Goal: Task Accomplishment & Management: Manage account settings

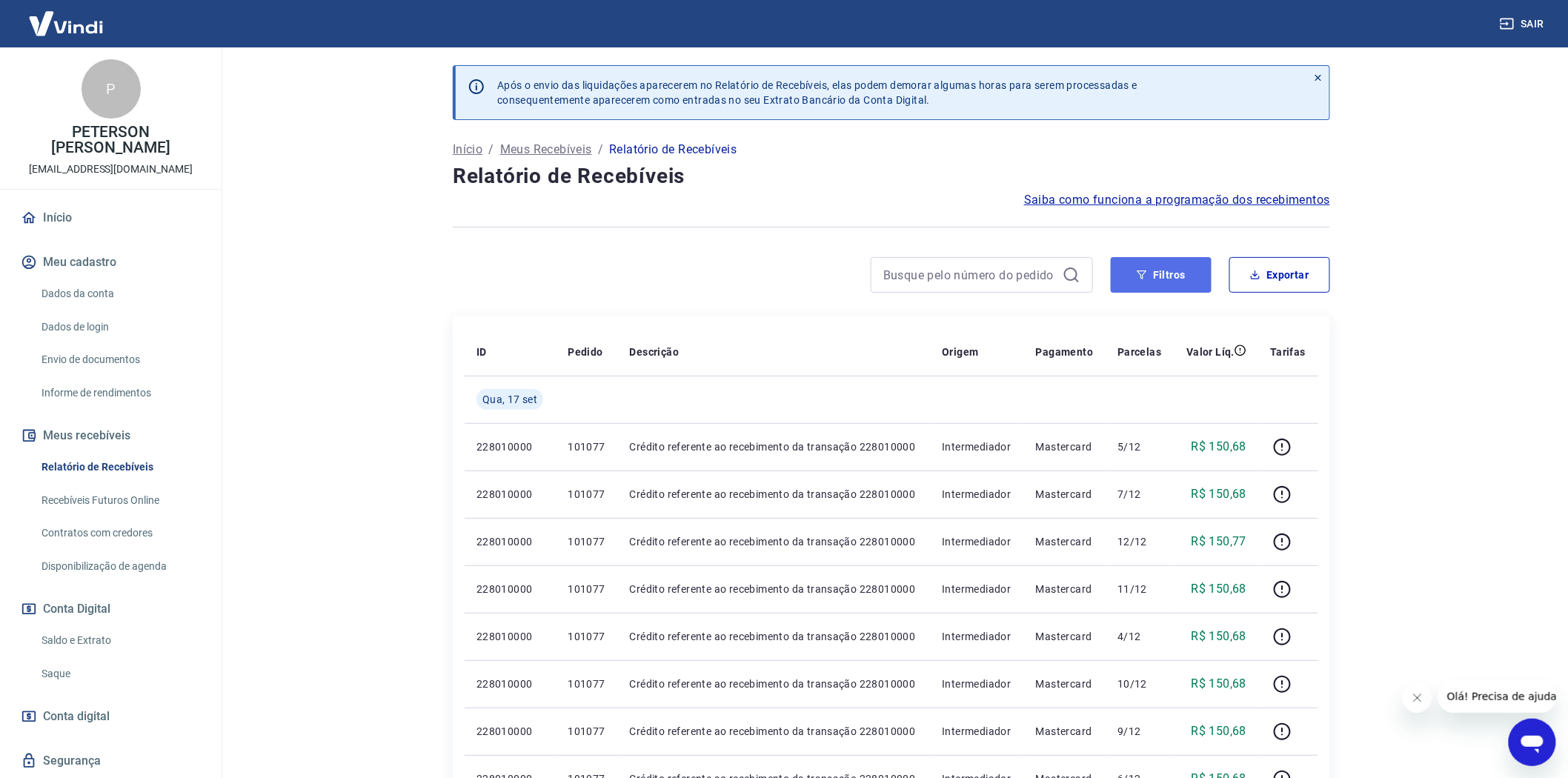
click at [1165, 272] on button "Filtros" at bounding box center [1162, 275] width 101 height 36
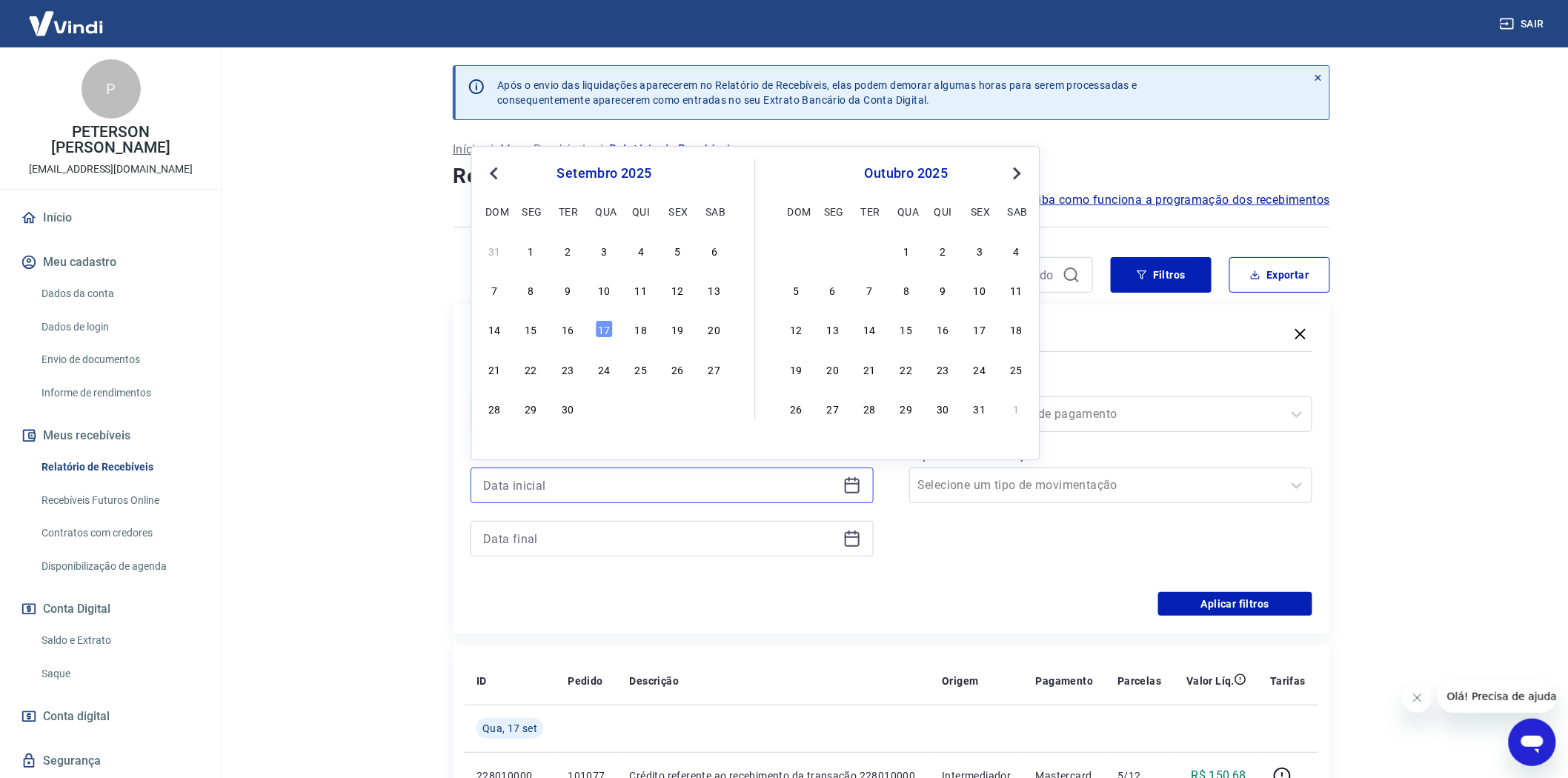
click at [521, 482] on input at bounding box center [660, 485] width 354 height 22
click at [572, 328] on div "16" at bounding box center [568, 330] width 18 height 18
type input "16/09/2025"
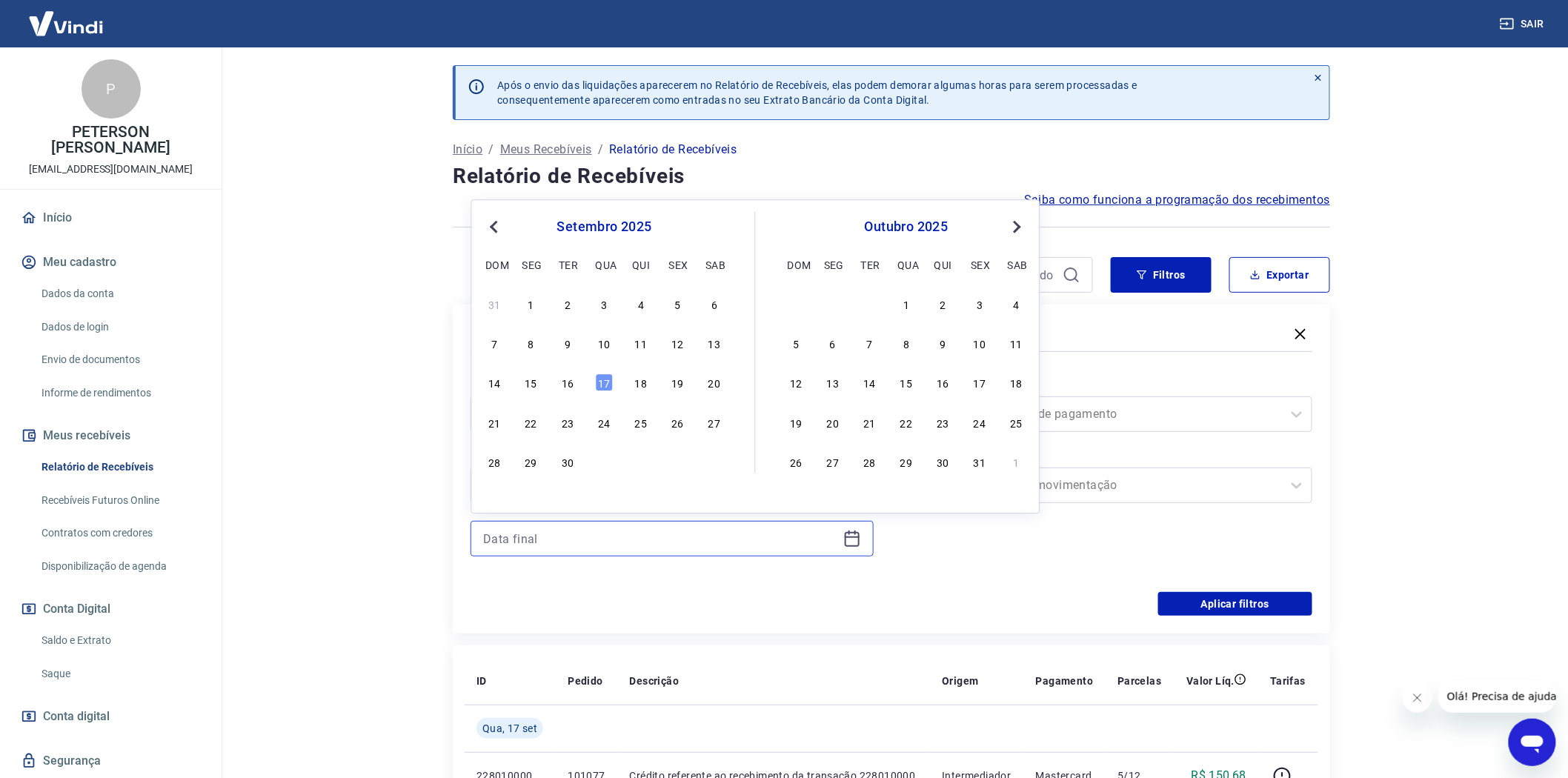
click at [502, 531] on input at bounding box center [660, 539] width 354 height 22
click at [606, 373] on div "14 15 16 17 18 19 20" at bounding box center [604, 383] width 242 height 22
click at [603, 388] on div "17" at bounding box center [605, 383] width 18 height 18
type input "17/09/2025"
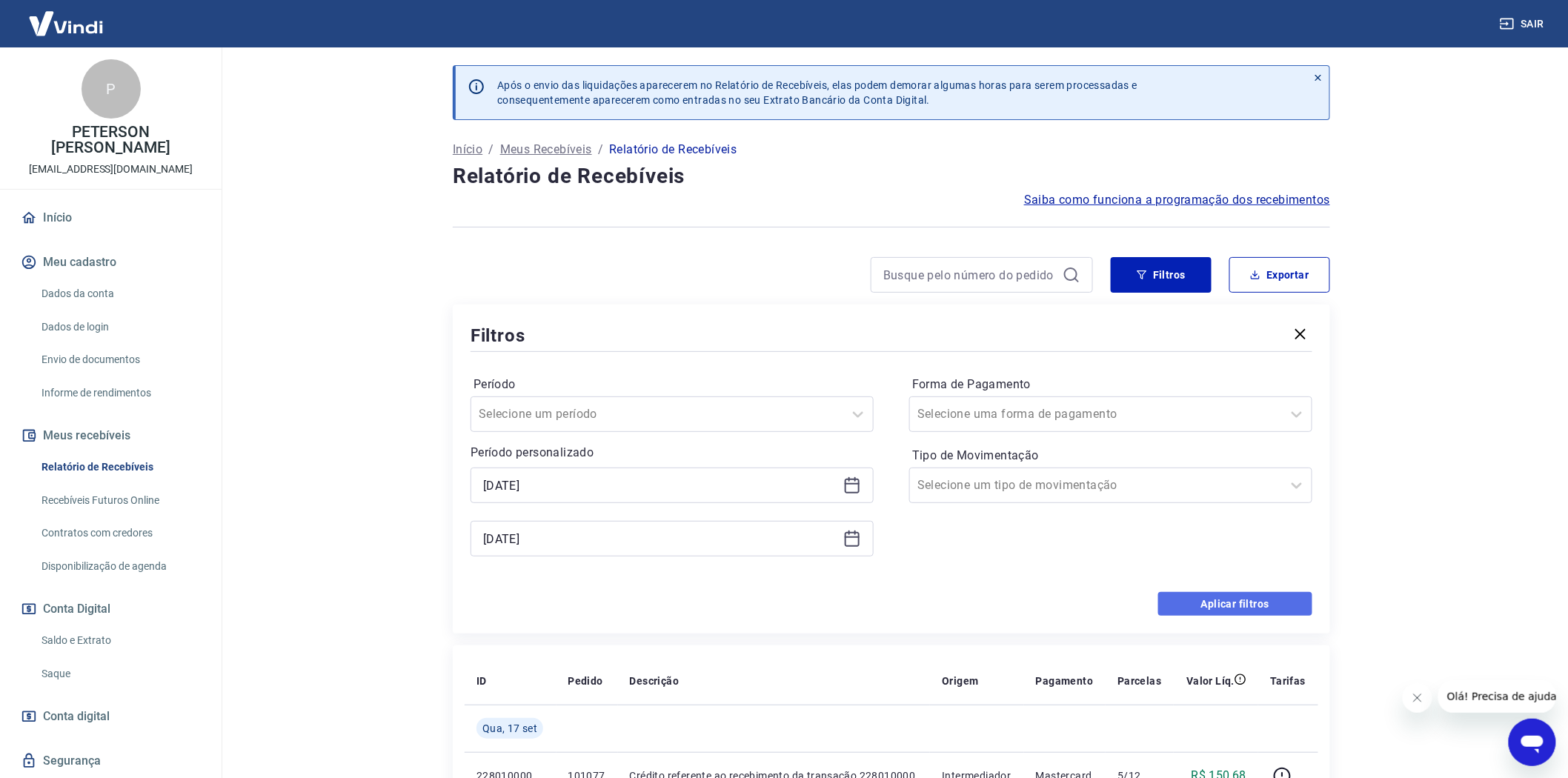
click at [1240, 609] on button "Aplicar filtros" at bounding box center [1234, 604] width 154 height 24
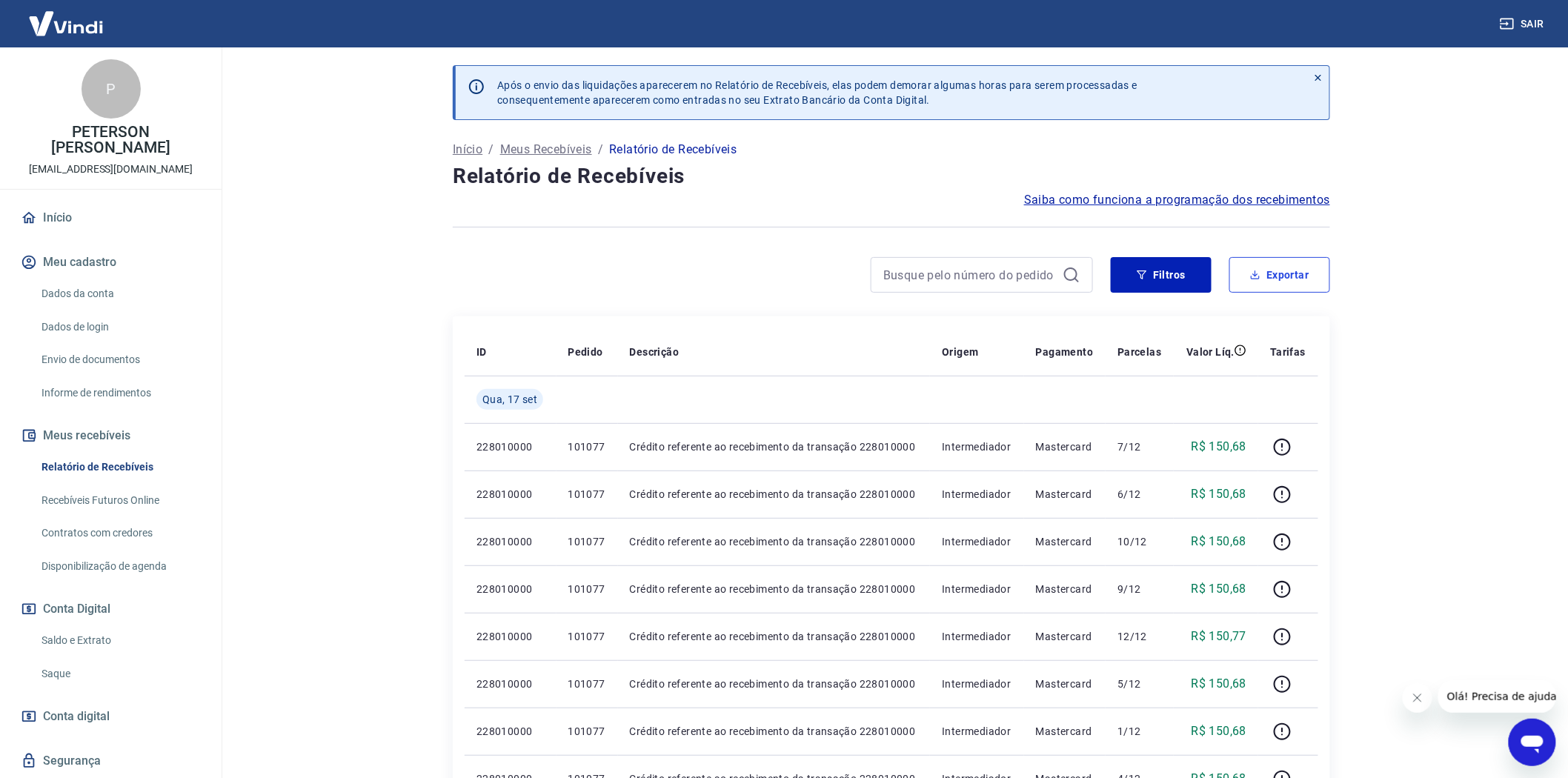
drag, startPoint x: 1280, startPoint y: 274, endPoint x: 1270, endPoint y: 258, distance: 18.9
click at [1280, 274] on button "Exportar" at bounding box center [1280, 275] width 101 height 36
type input "16/09/2025"
type input "17/09/2025"
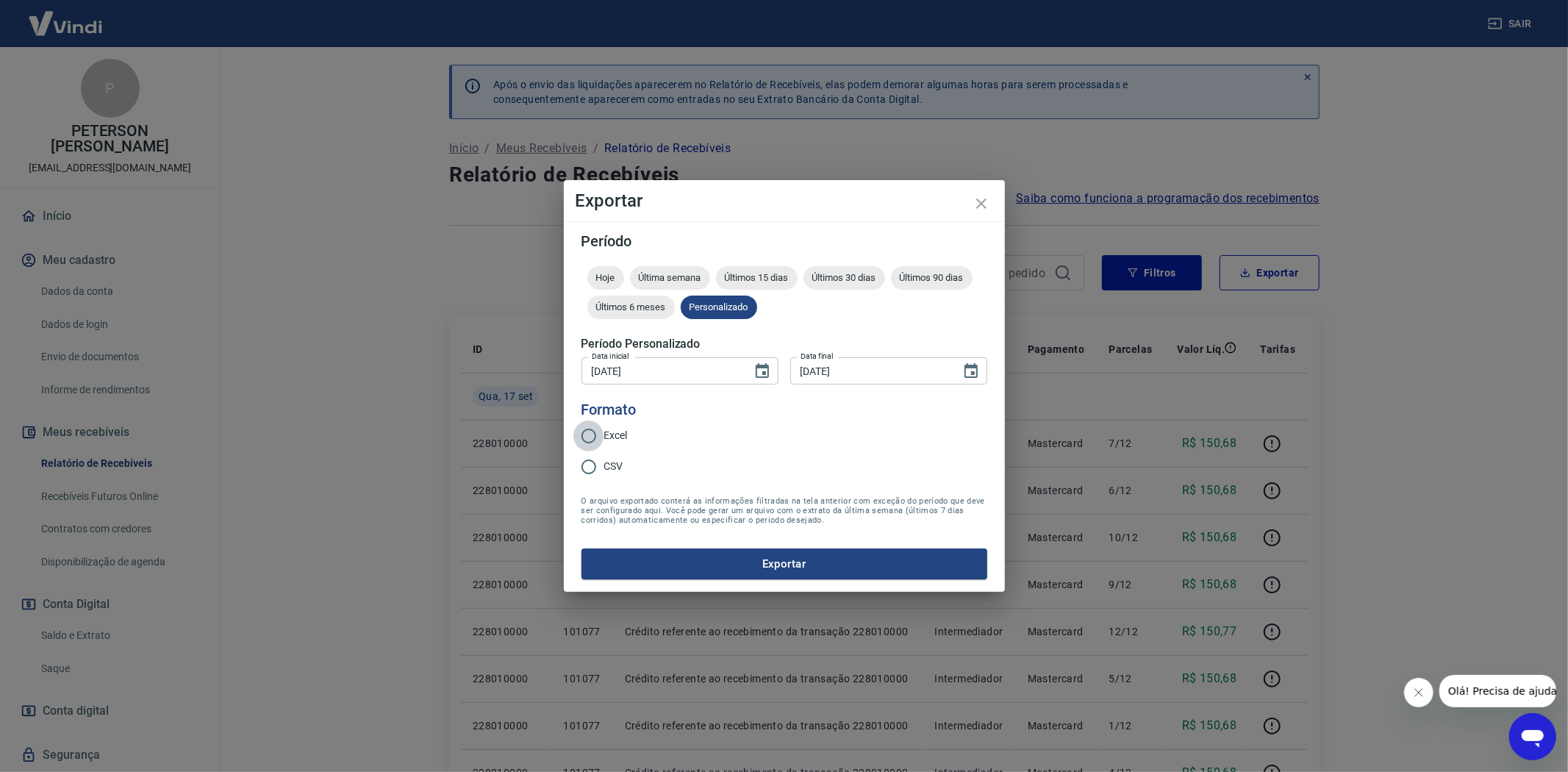
click at [590, 430] on input "Excel" at bounding box center [589, 436] width 31 height 31
radio input "true"
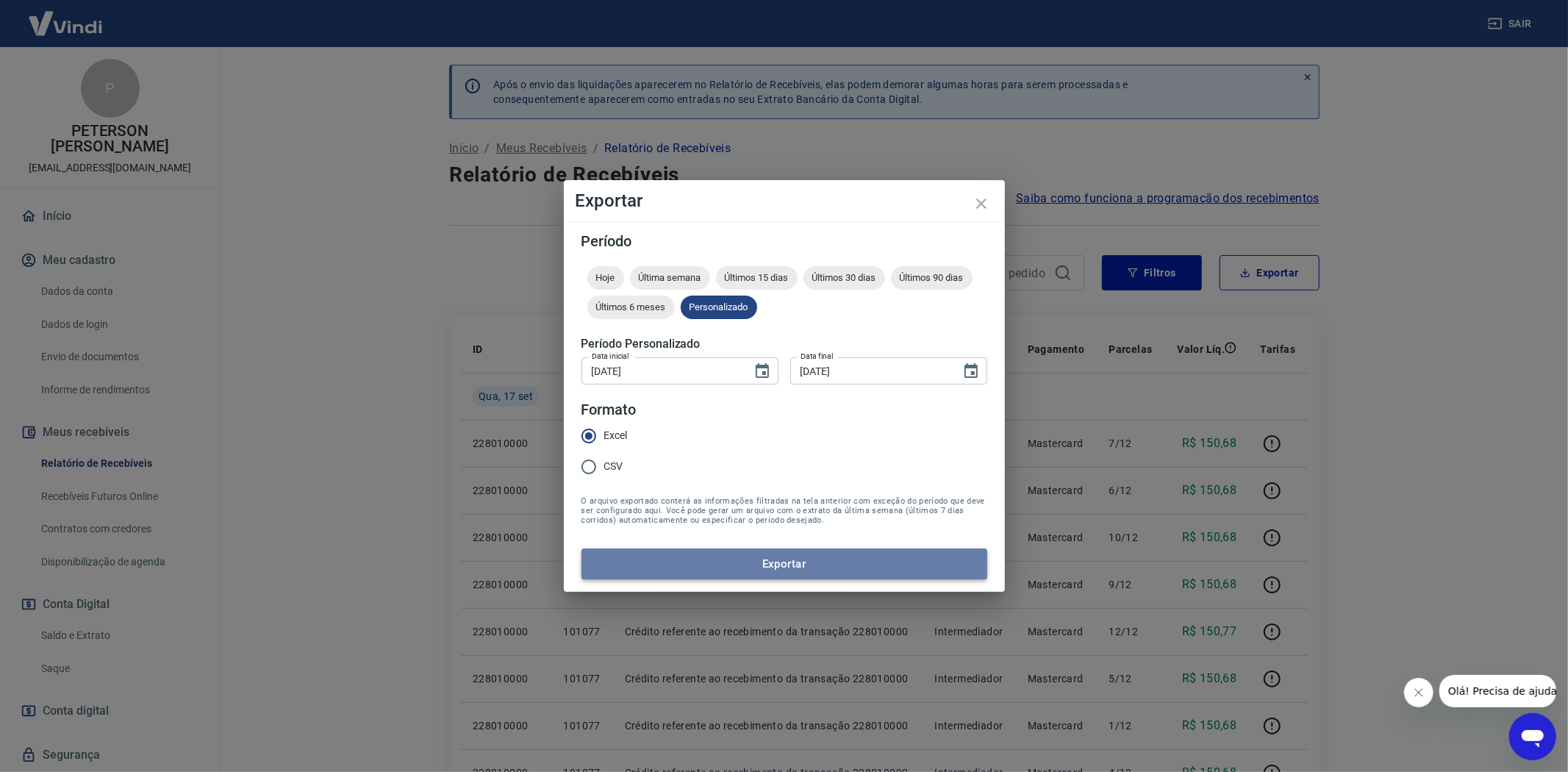
click at [767, 555] on button "Exportar" at bounding box center [784, 564] width 405 height 31
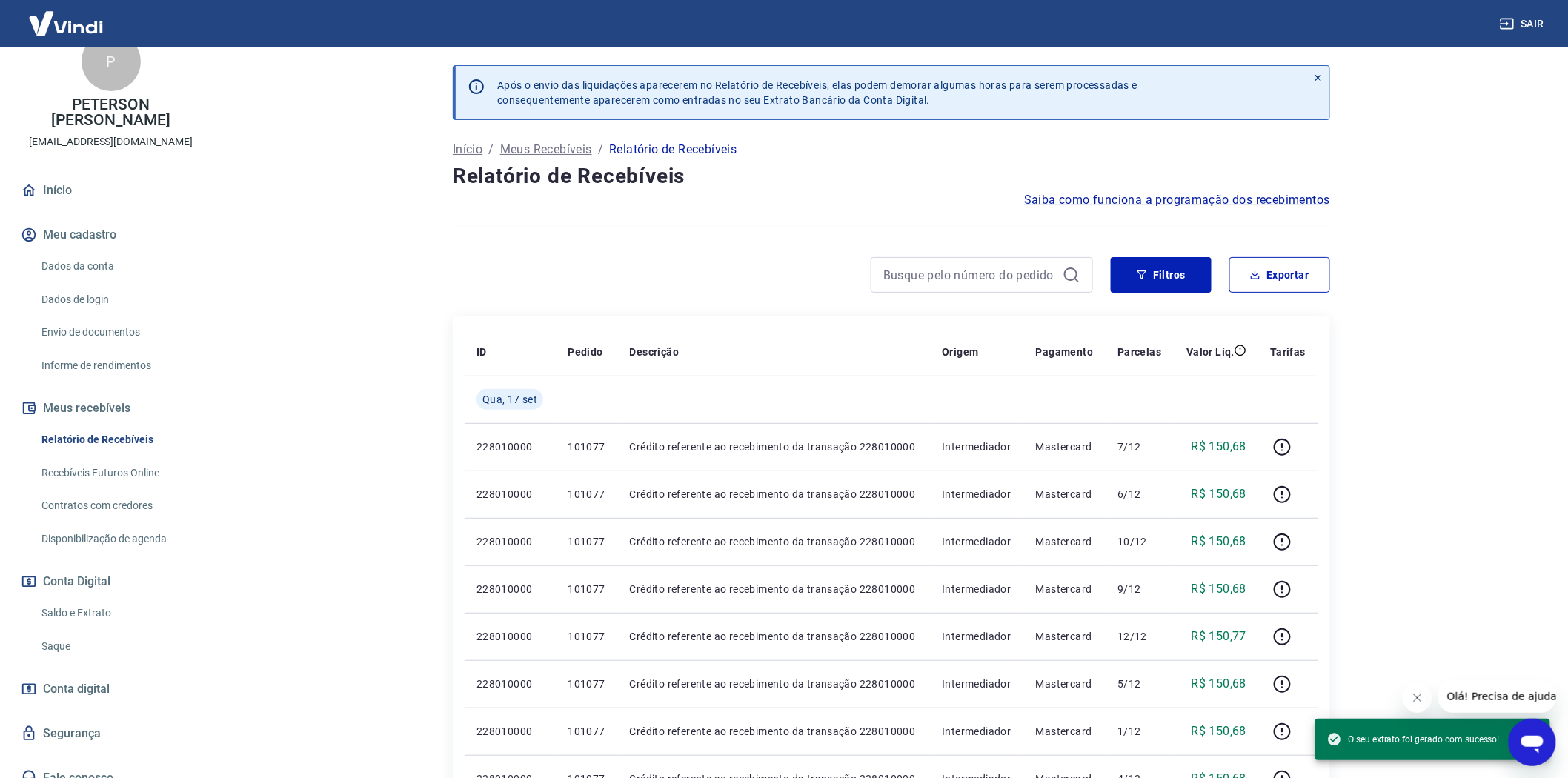
scroll to position [42, 0]
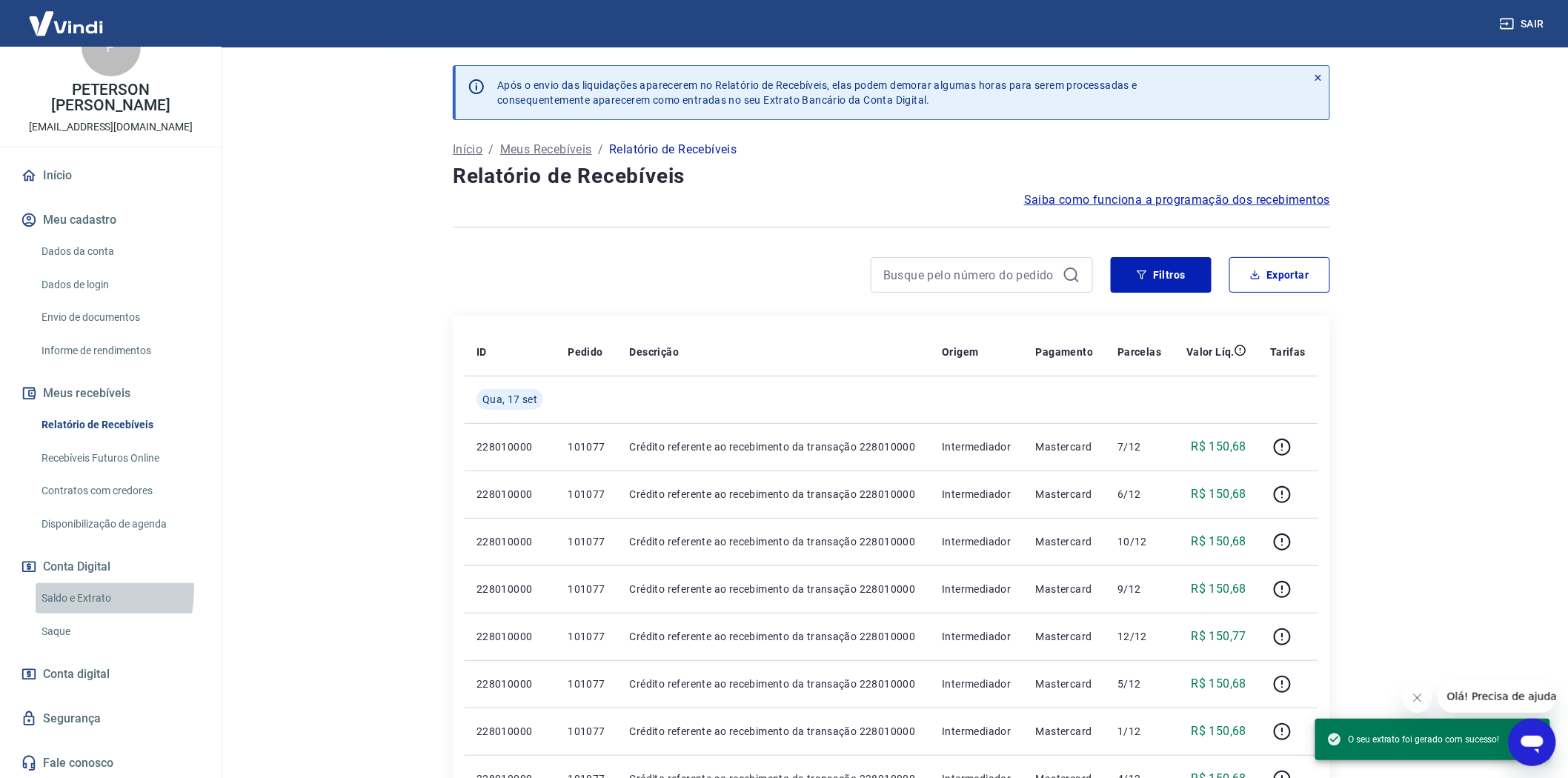
click at [75, 591] on link "Saldo e Extrato" at bounding box center [120, 598] width 168 height 30
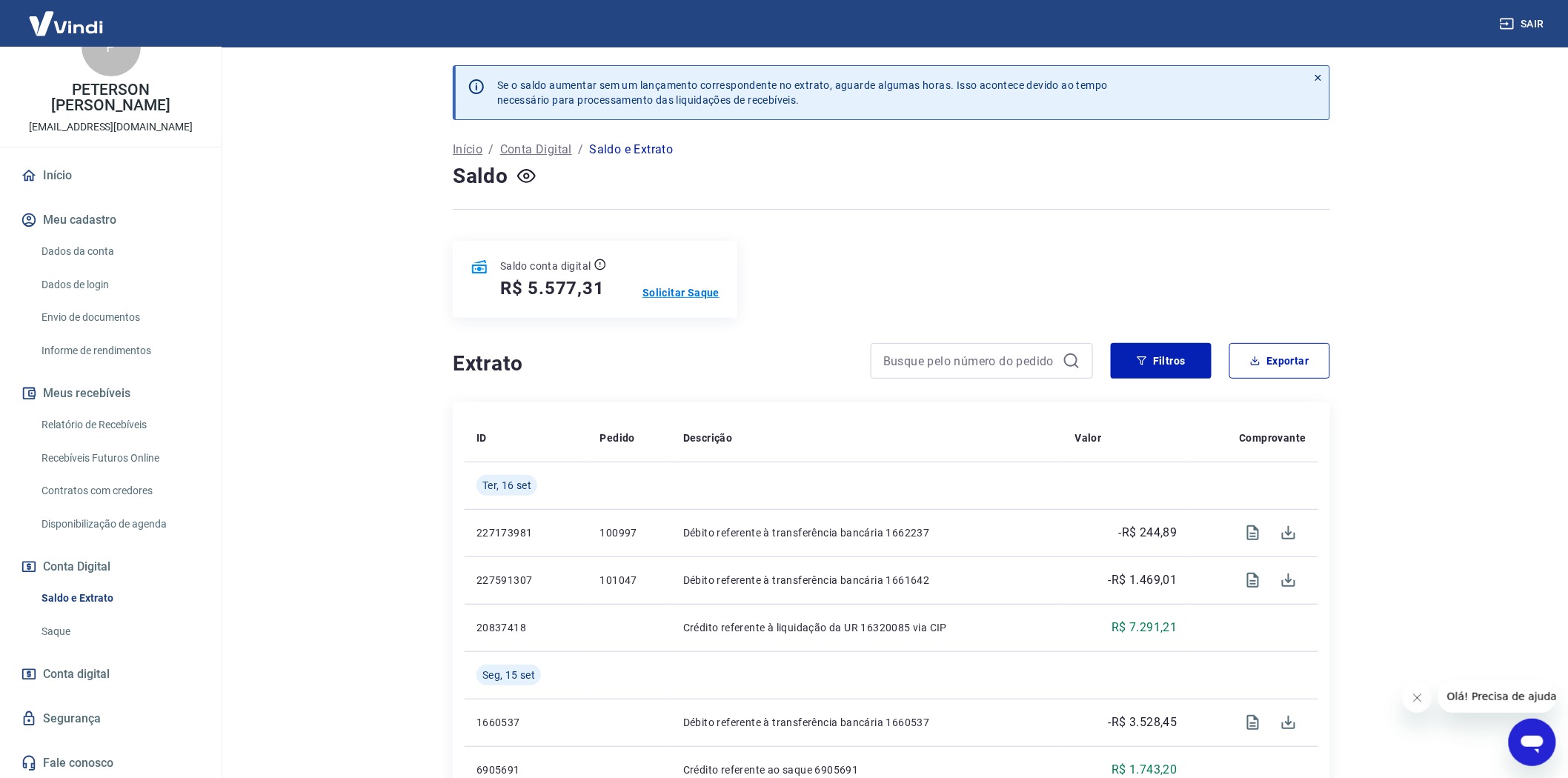
click at [689, 293] on p "Solicitar Saque" at bounding box center [681, 293] width 77 height 15
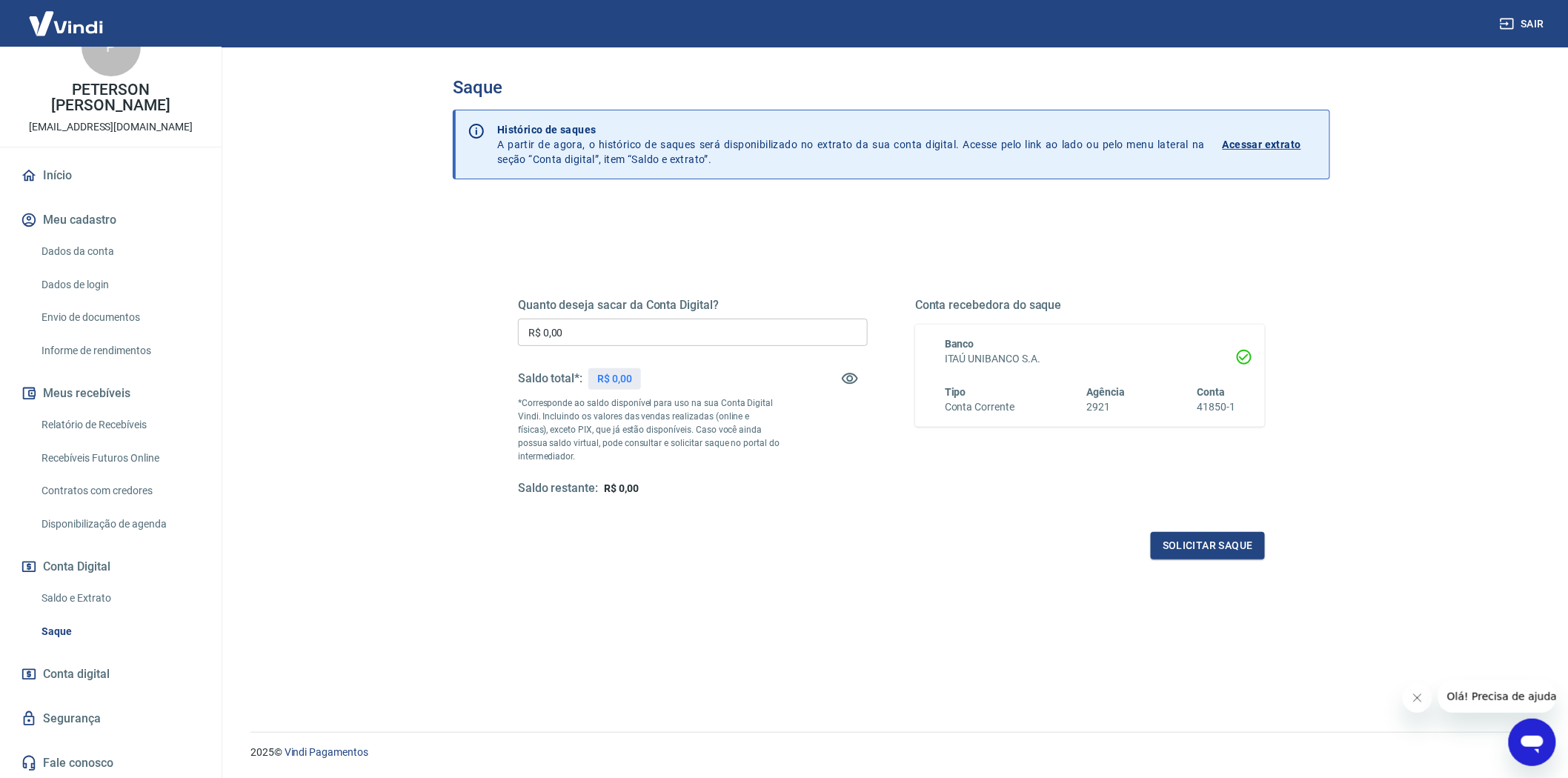
click at [543, 331] on input "R$ 0,00" at bounding box center [693, 332] width 350 height 27
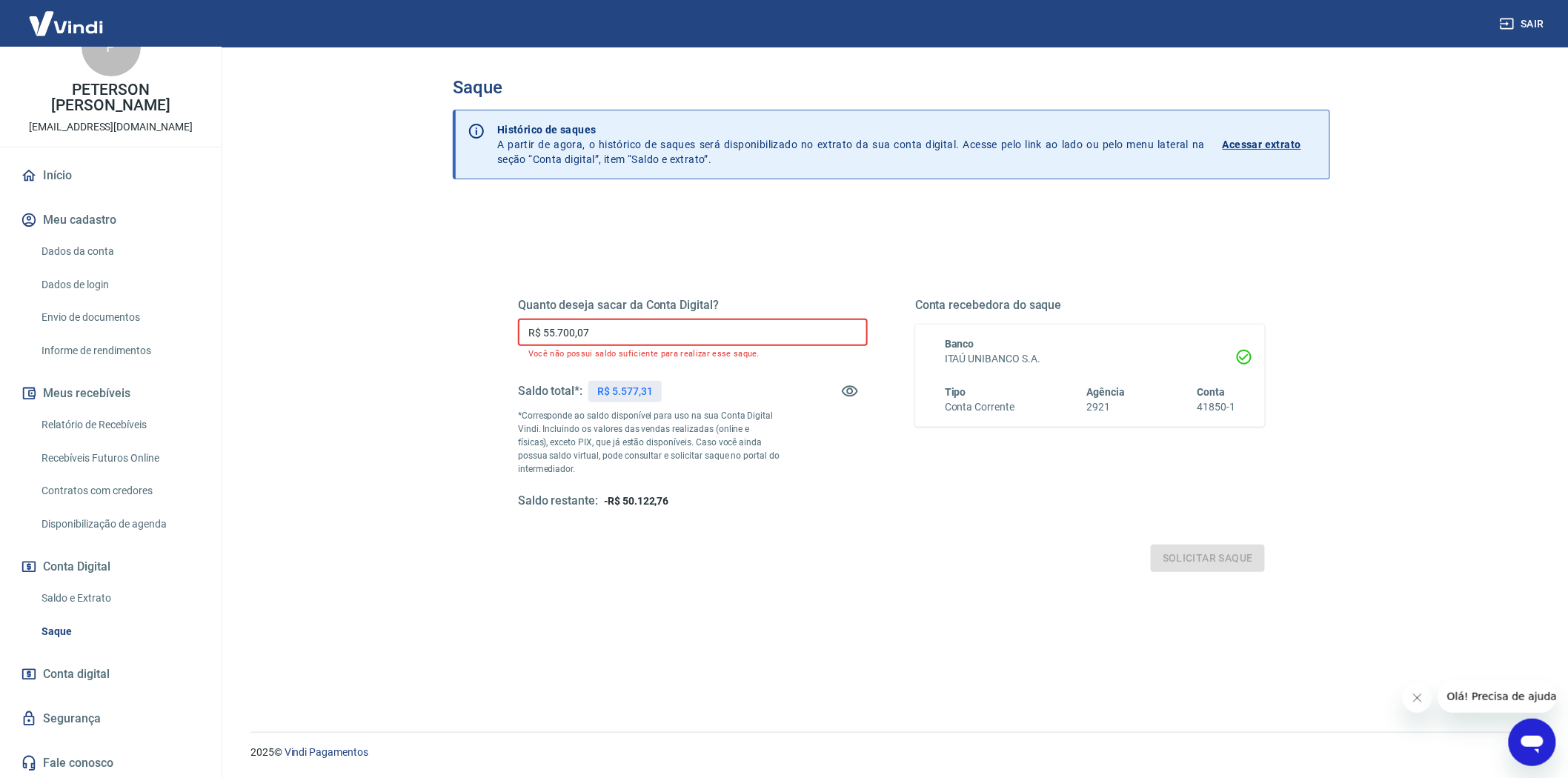
drag, startPoint x: 610, startPoint y: 327, endPoint x: 535, endPoint y: 312, distance: 76.5
click at [540, 313] on div "Quanto deseja sacar da Conta Digital? R$ 55.700,07 ​ Você não possui saldo sufi…" at bounding box center [693, 403] width 350 height 211
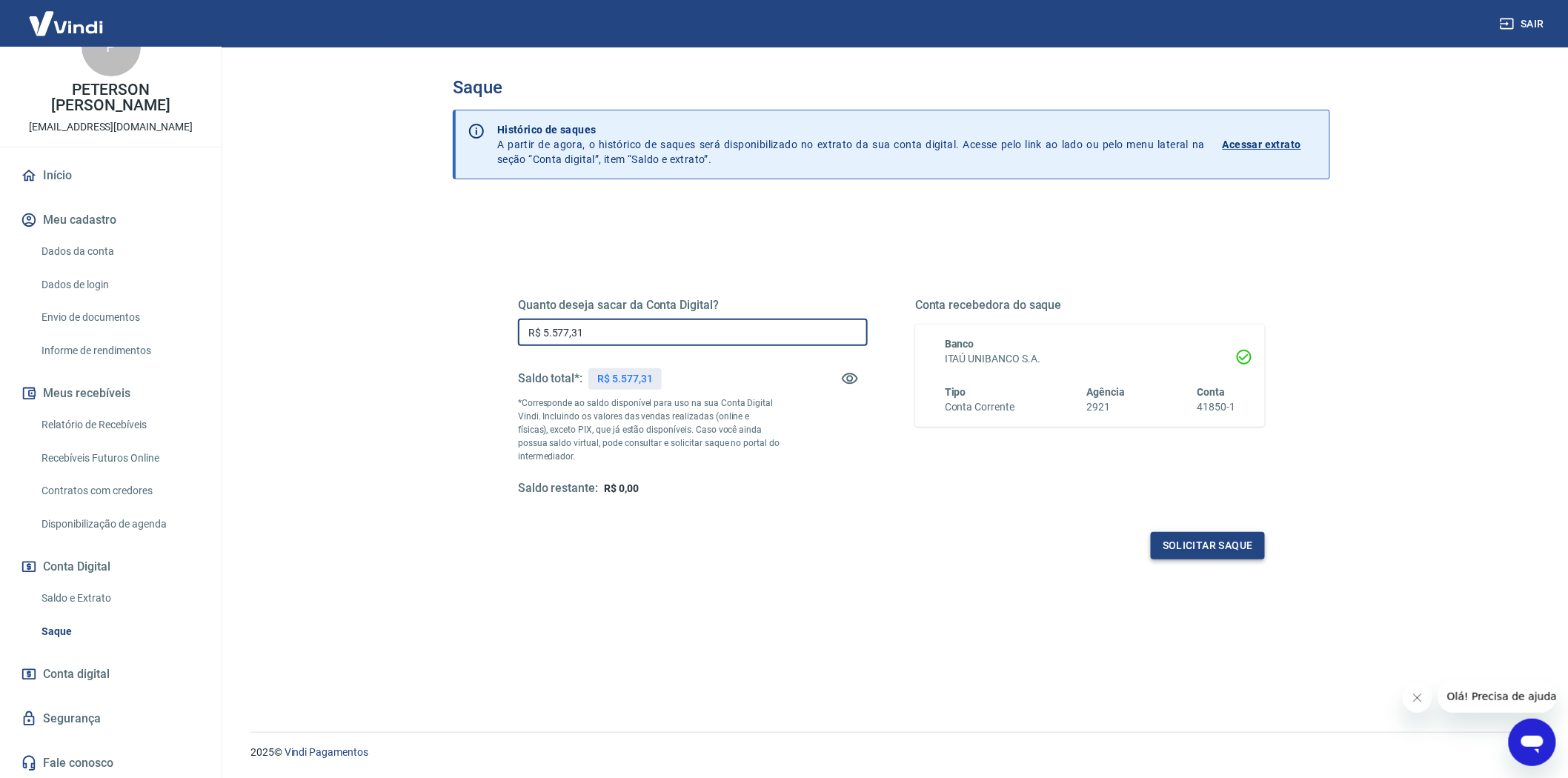
type input "R$ 5.577,31"
click at [1212, 538] on button "Solicitar saque" at bounding box center [1208, 545] width 114 height 27
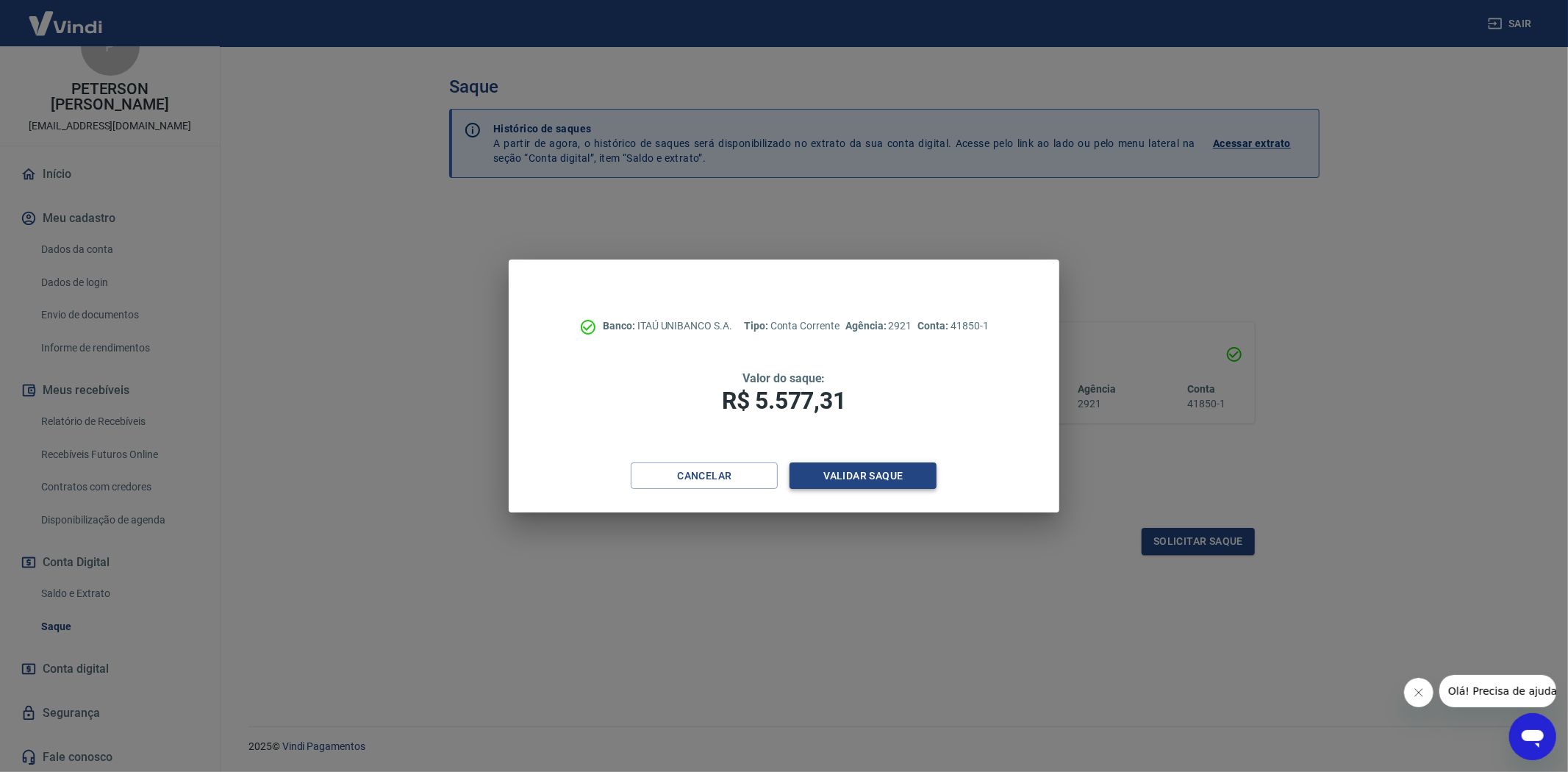
click at [854, 471] on button "Validar saque" at bounding box center [863, 476] width 147 height 27
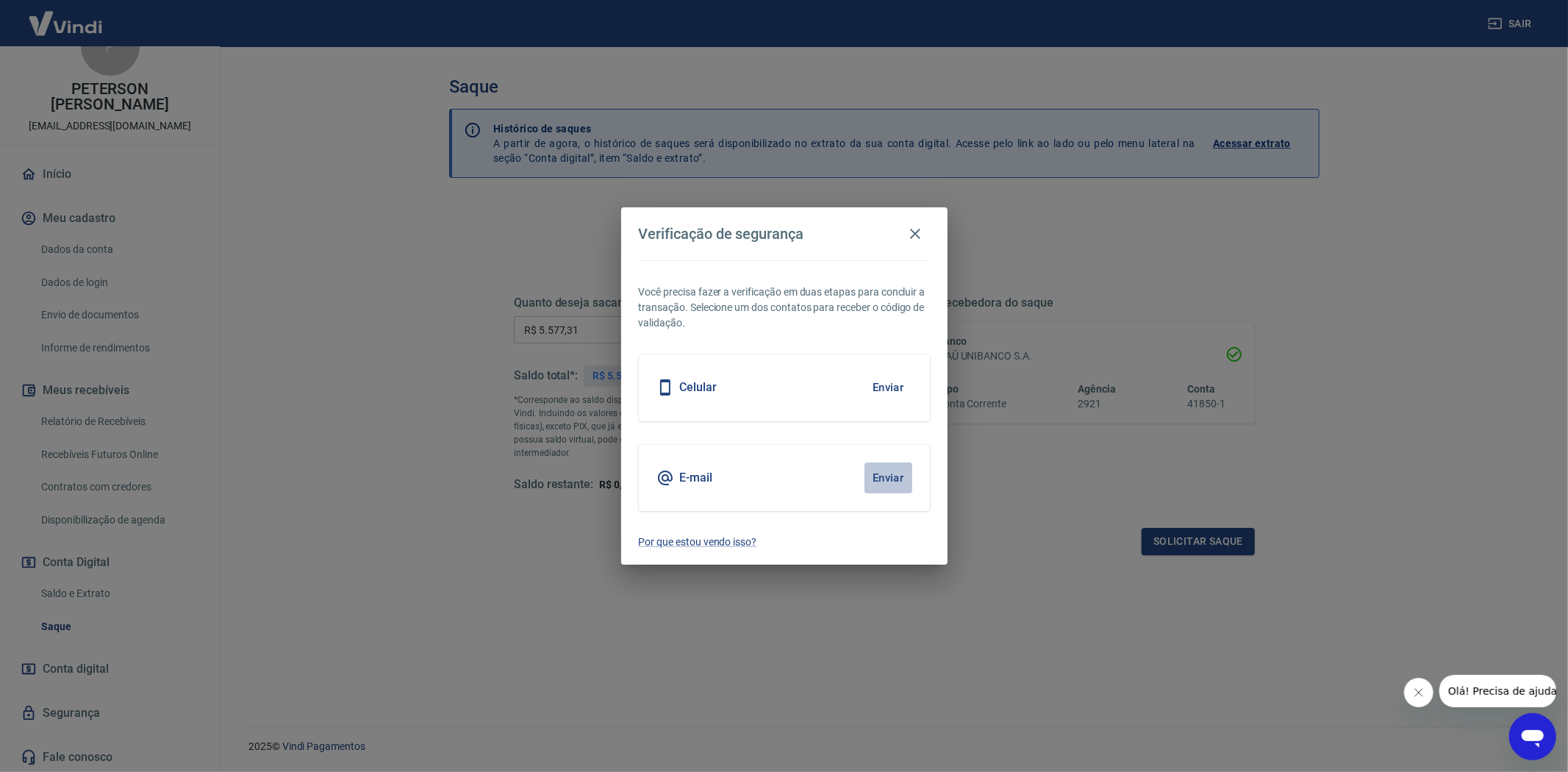
click at [872, 473] on button "Enviar" at bounding box center [888, 478] width 48 height 31
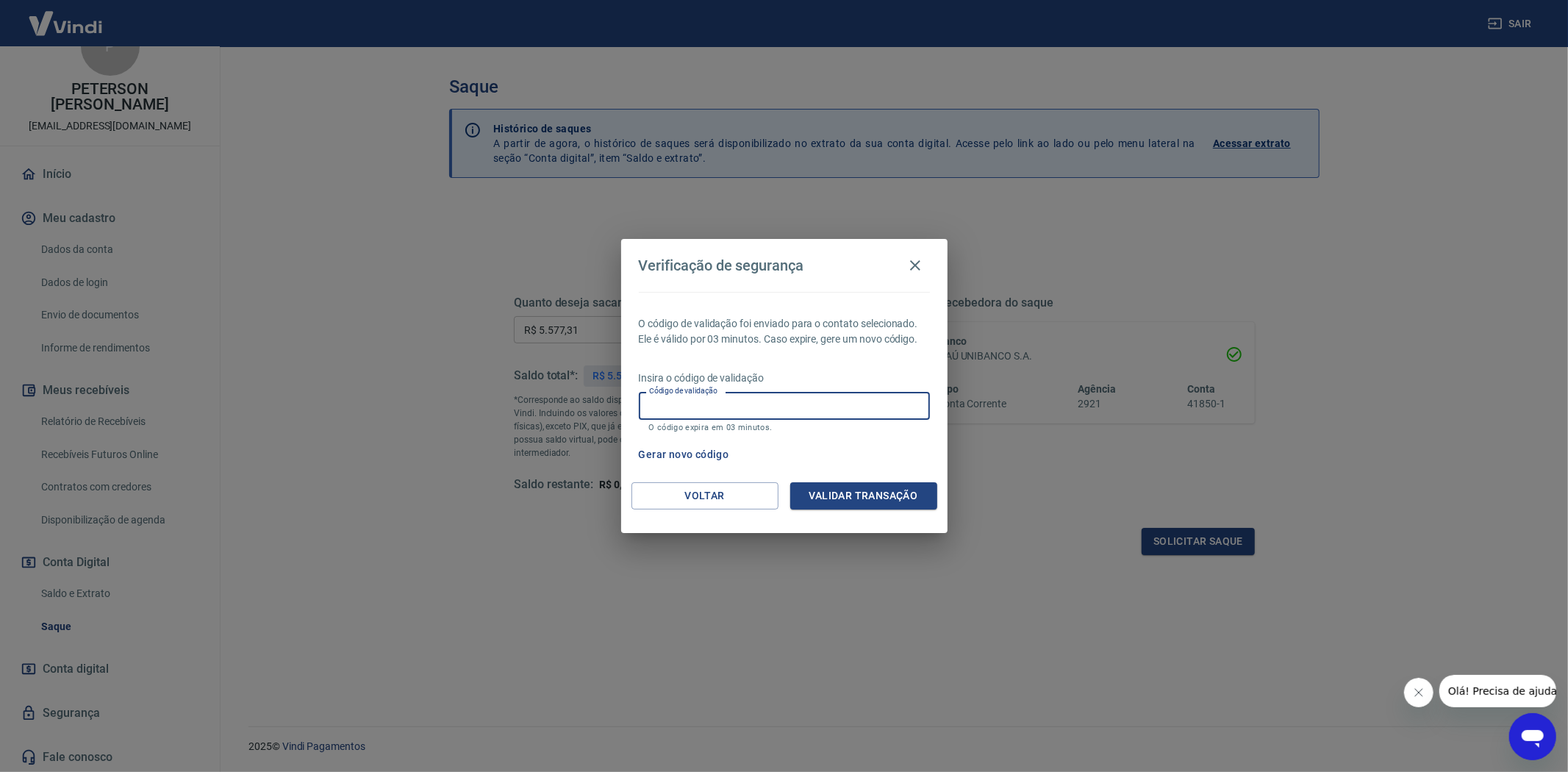
click at [706, 409] on input "Código de validação" at bounding box center [784, 405] width 291 height 27
type input "525604"
click at [855, 482] on button "Validar transação" at bounding box center [863, 495] width 147 height 27
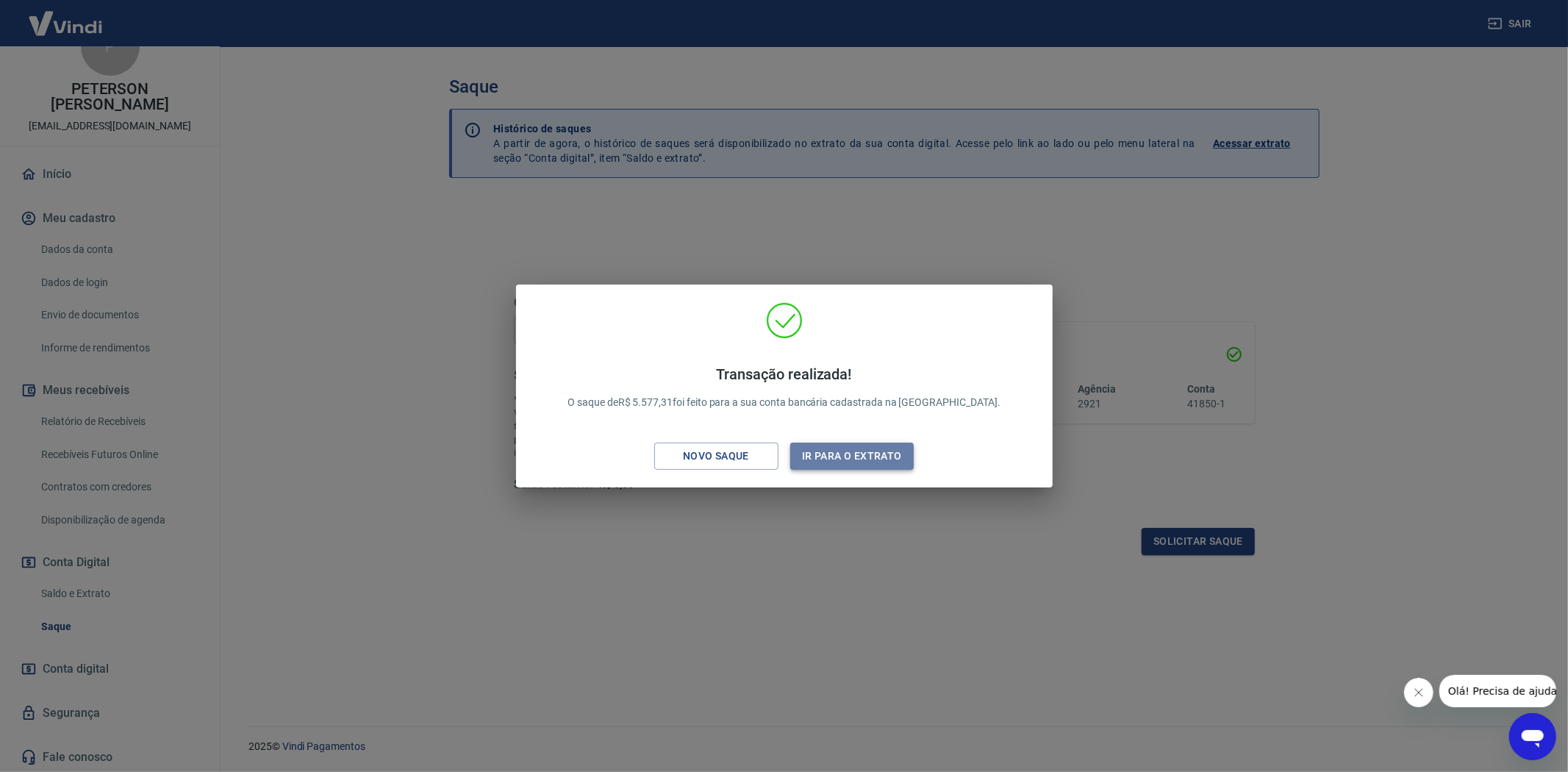
click at [842, 458] on button "Ir para o extrato" at bounding box center [852, 456] width 124 height 27
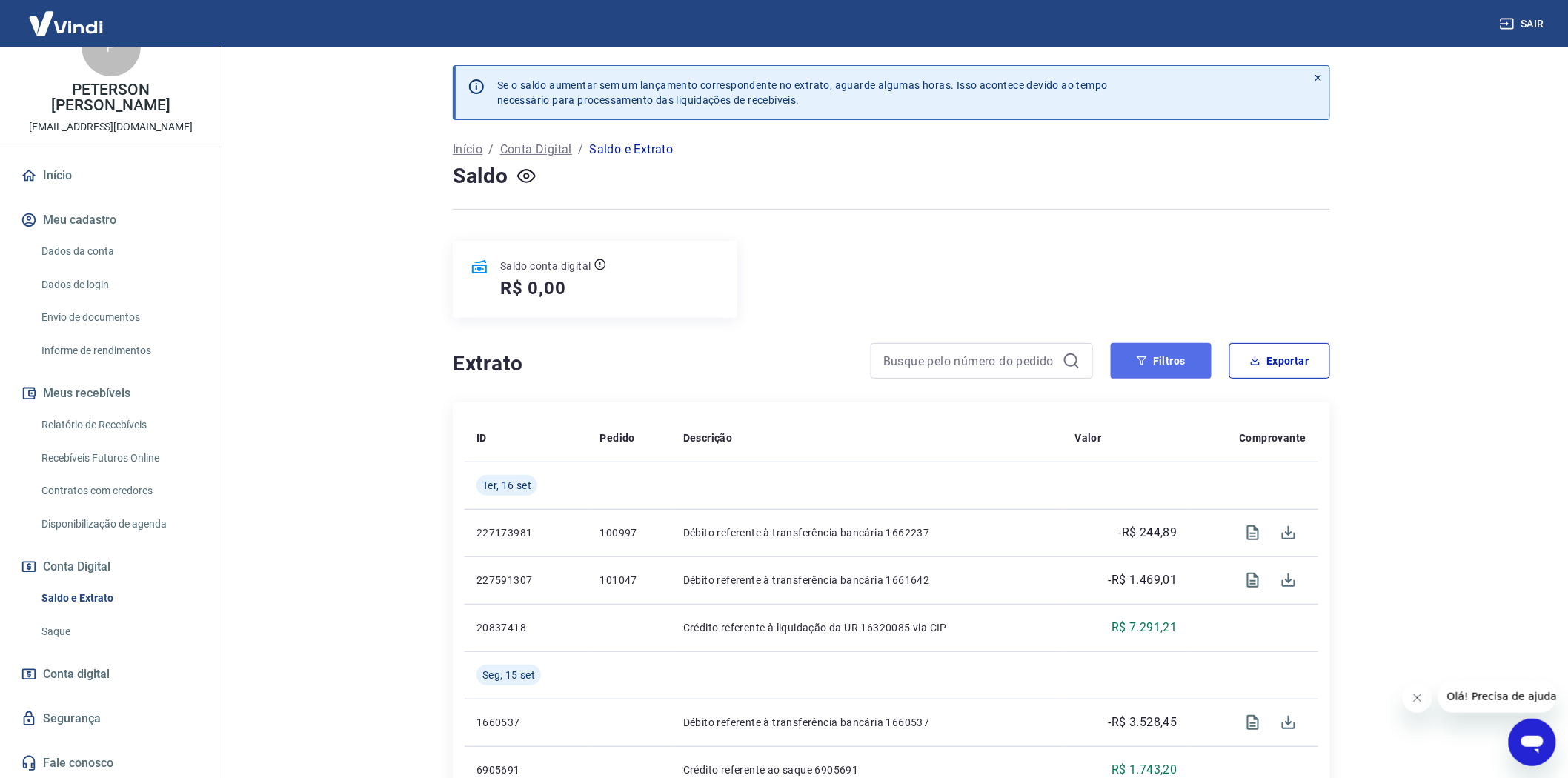
click at [1166, 353] on button "Filtros" at bounding box center [1162, 361] width 101 height 36
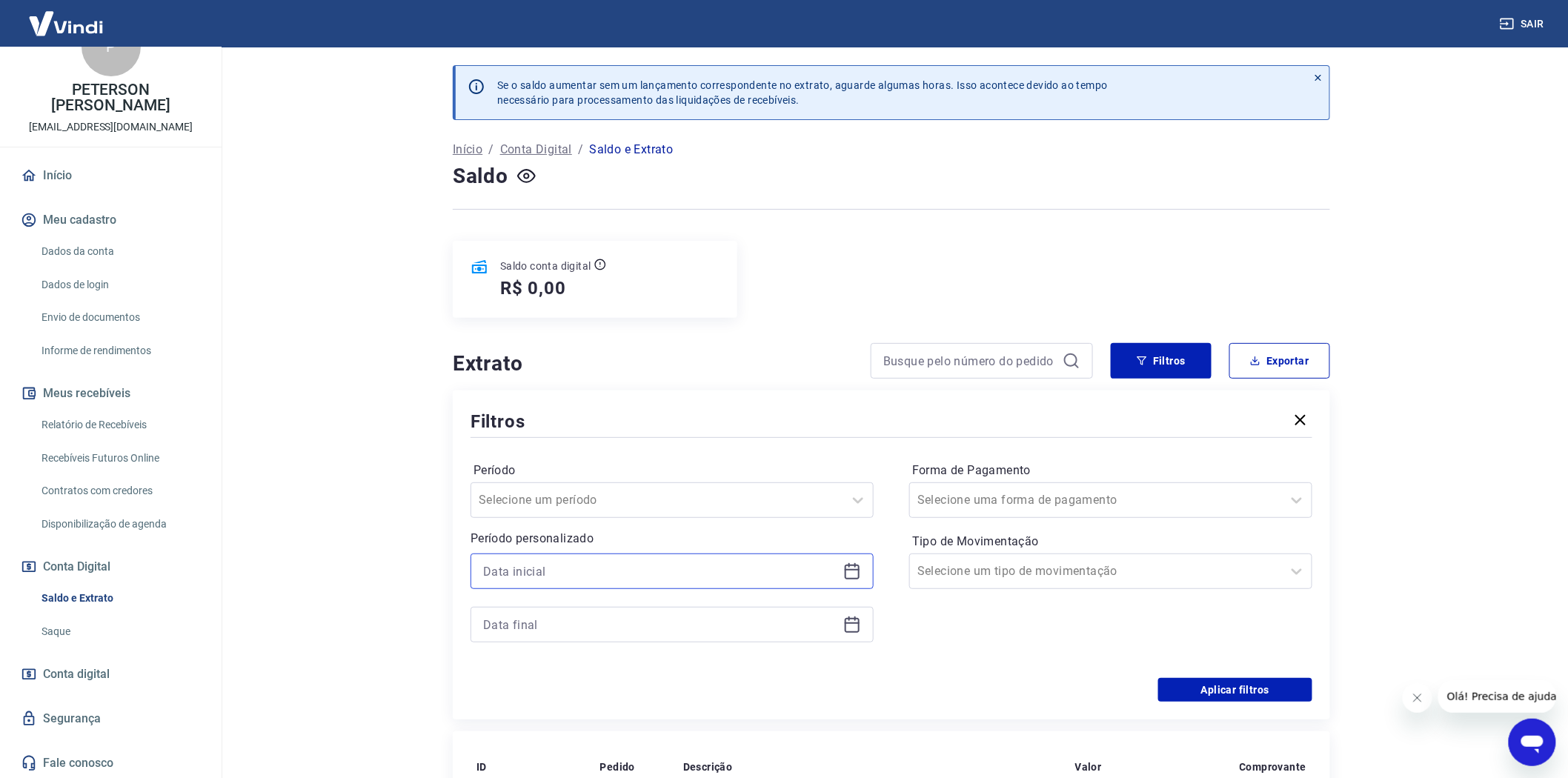
click at [508, 580] on input at bounding box center [660, 571] width 354 height 22
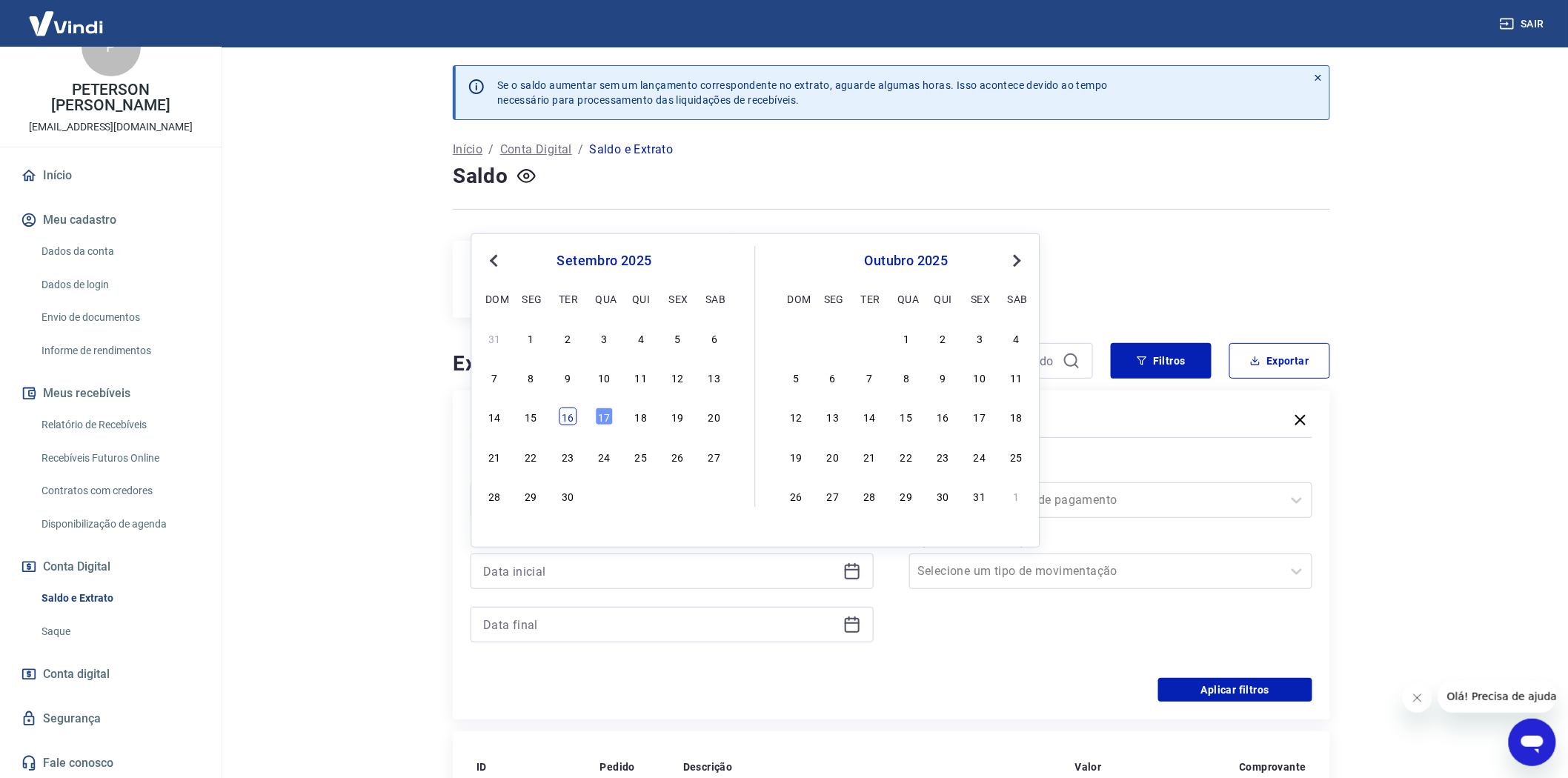
click at [567, 417] on div "16" at bounding box center [568, 416] width 18 height 18
type input "16/09/2025"
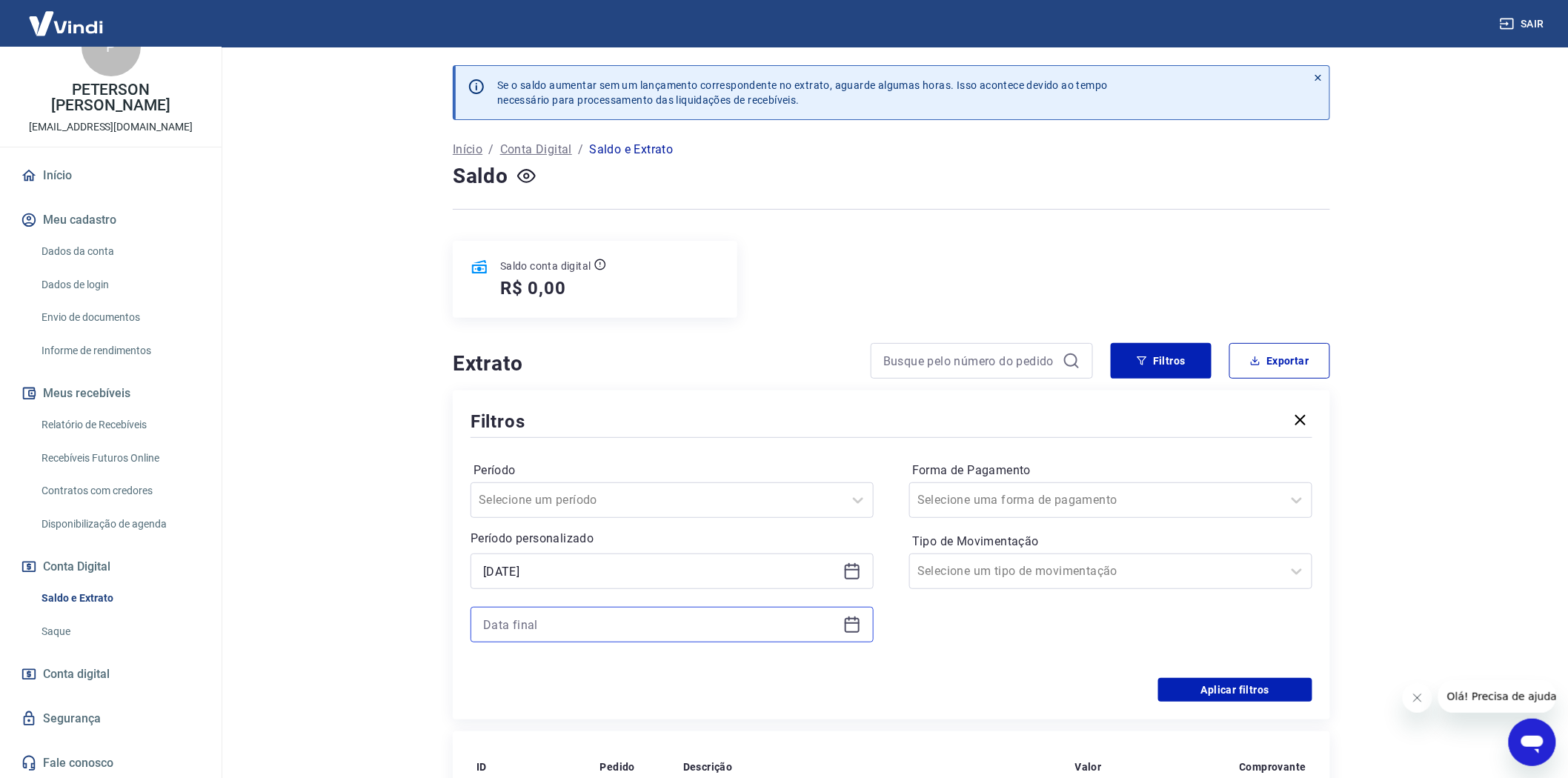
click at [508, 626] on input at bounding box center [660, 625] width 354 height 22
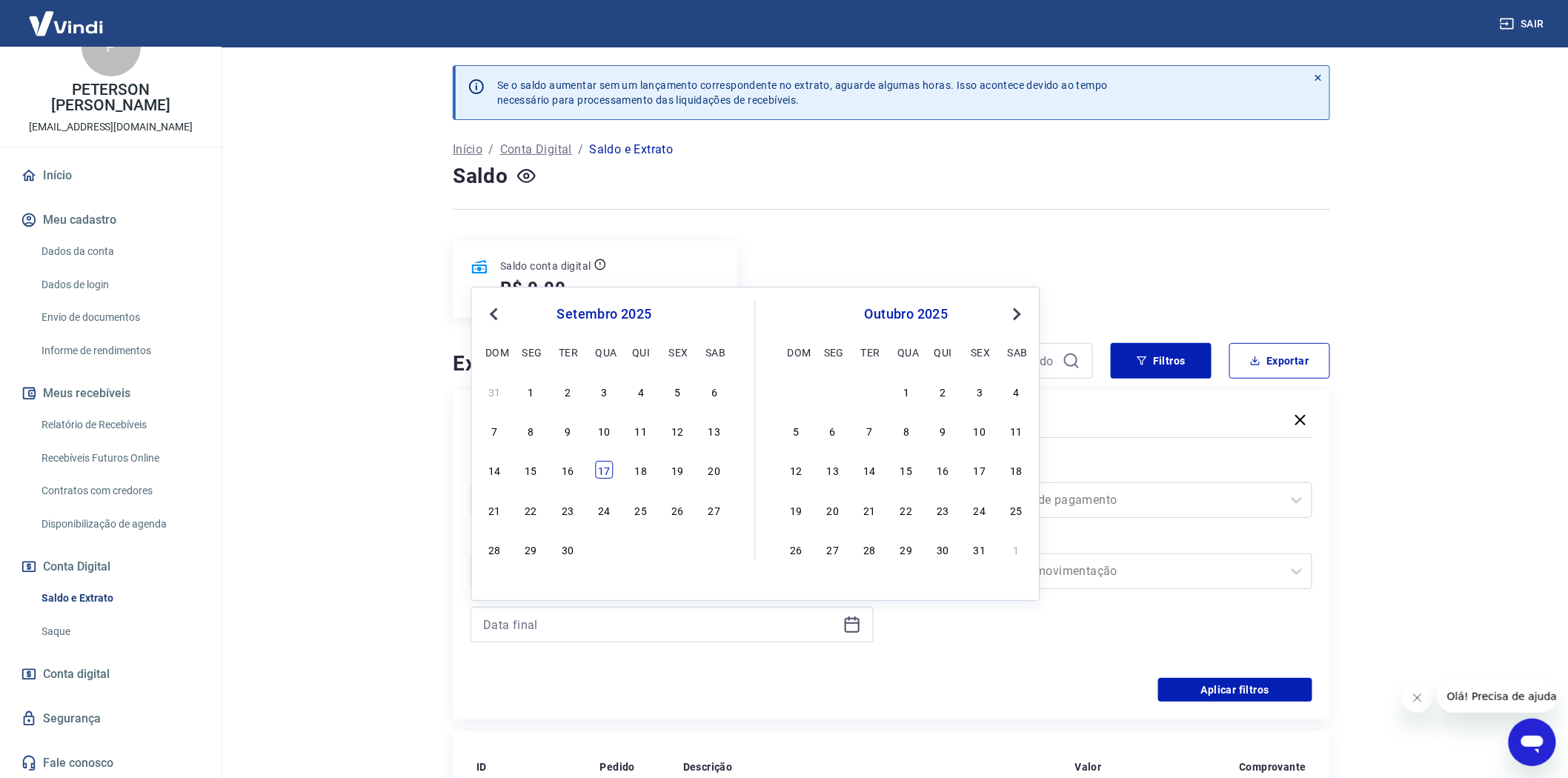
click at [605, 469] on div "17" at bounding box center [605, 470] width 18 height 18
type input "17/09/2025"
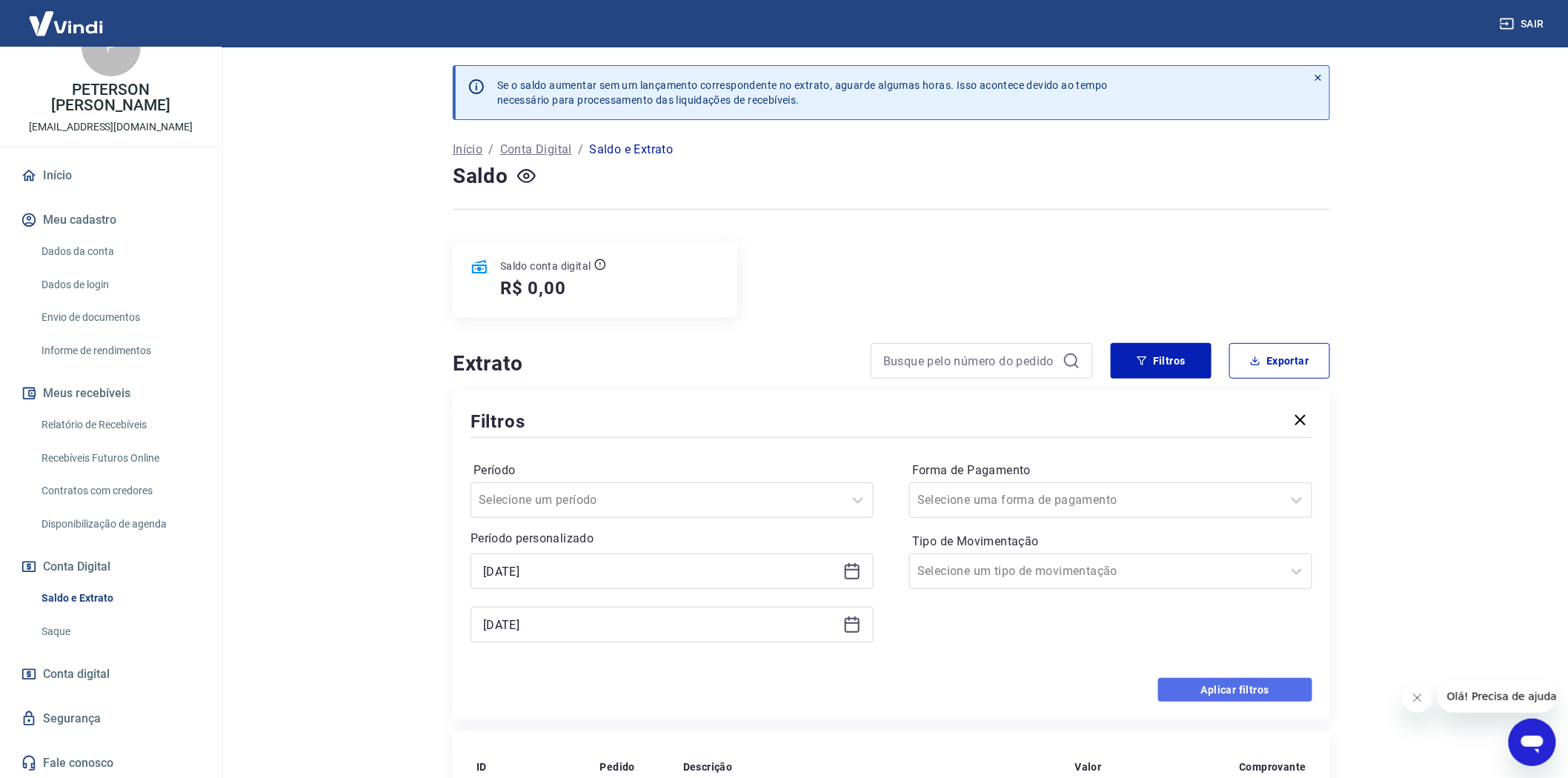
click at [1228, 692] on button "Aplicar filtros" at bounding box center [1234, 690] width 154 height 24
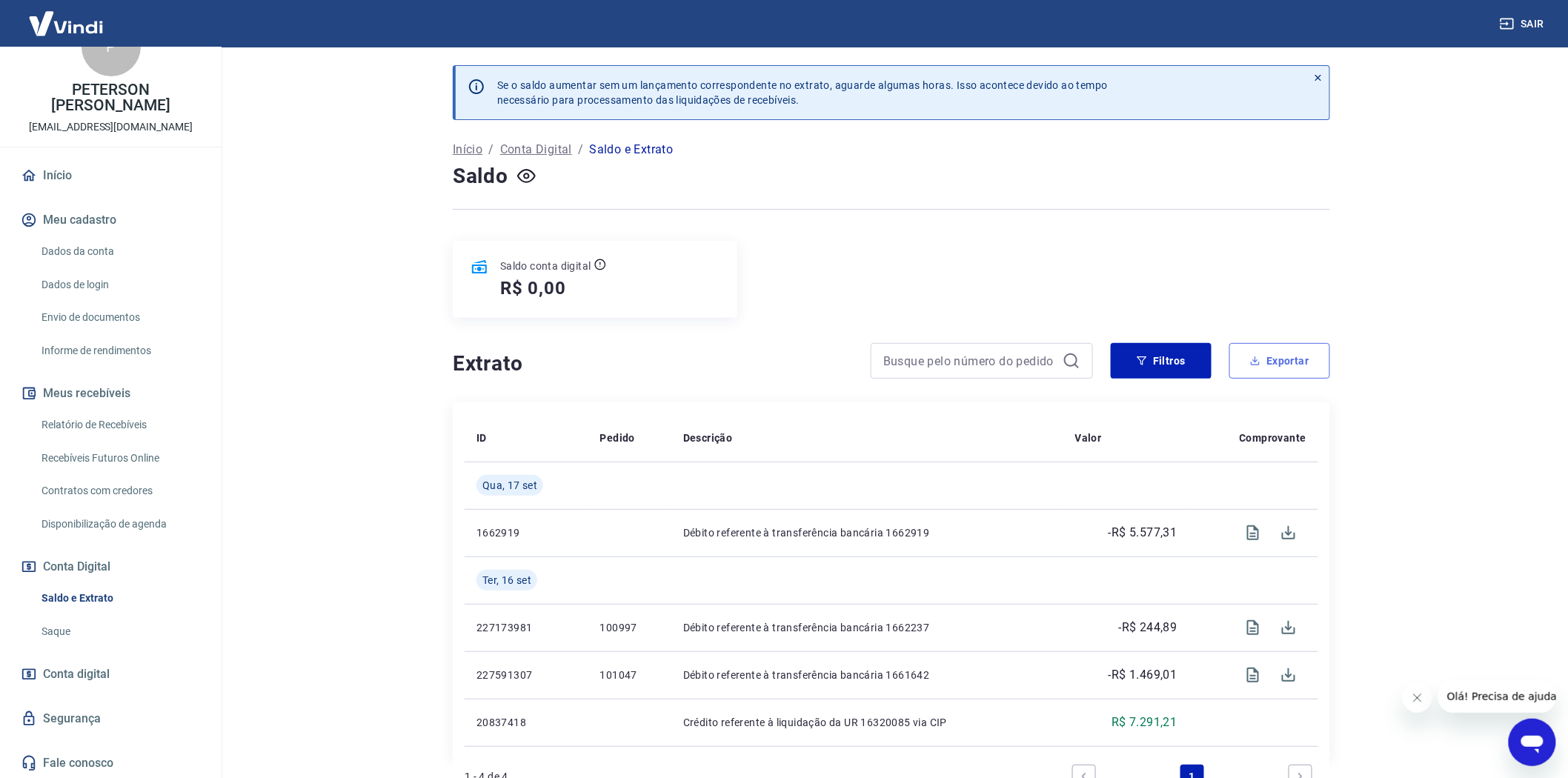
click at [1289, 357] on button "Exportar" at bounding box center [1280, 361] width 101 height 36
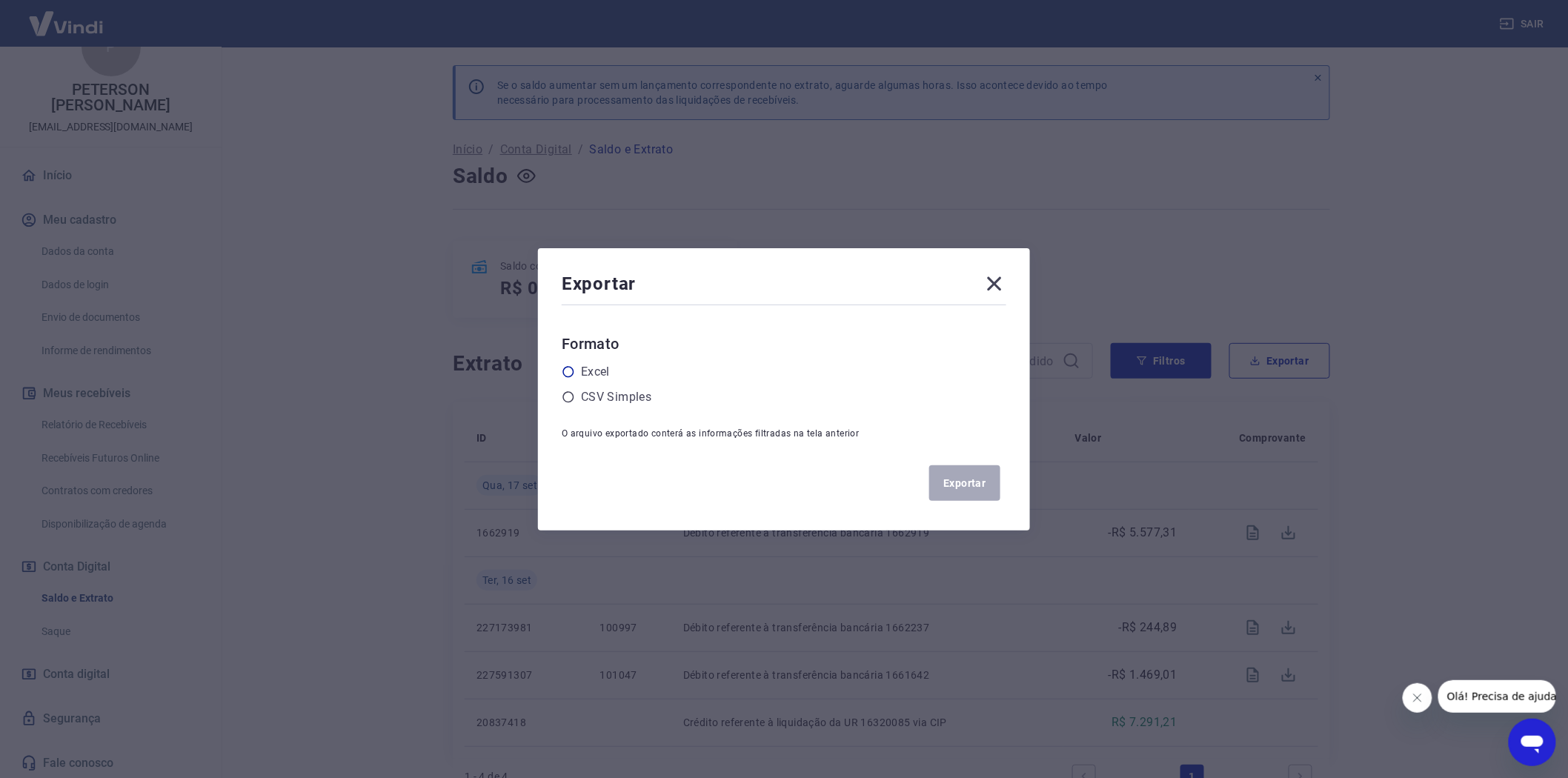
click at [574, 369] on icon at bounding box center [568, 372] width 13 height 13
click at [0, 0] on input "radio" at bounding box center [0, 0] width 0 height 0
click at [968, 484] on button "Exportar" at bounding box center [965, 483] width 71 height 36
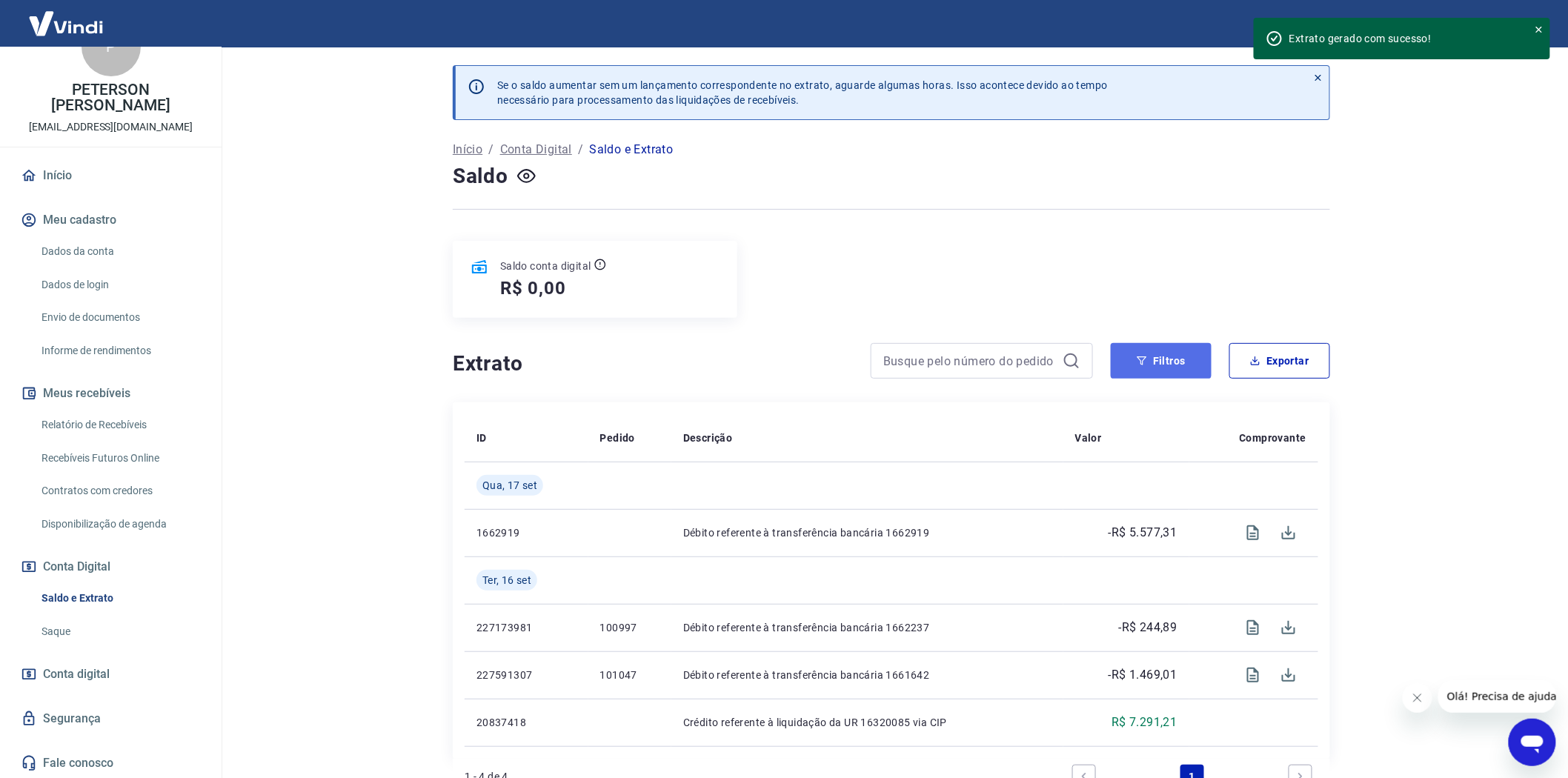
click at [1164, 360] on button "Filtros" at bounding box center [1162, 361] width 101 height 36
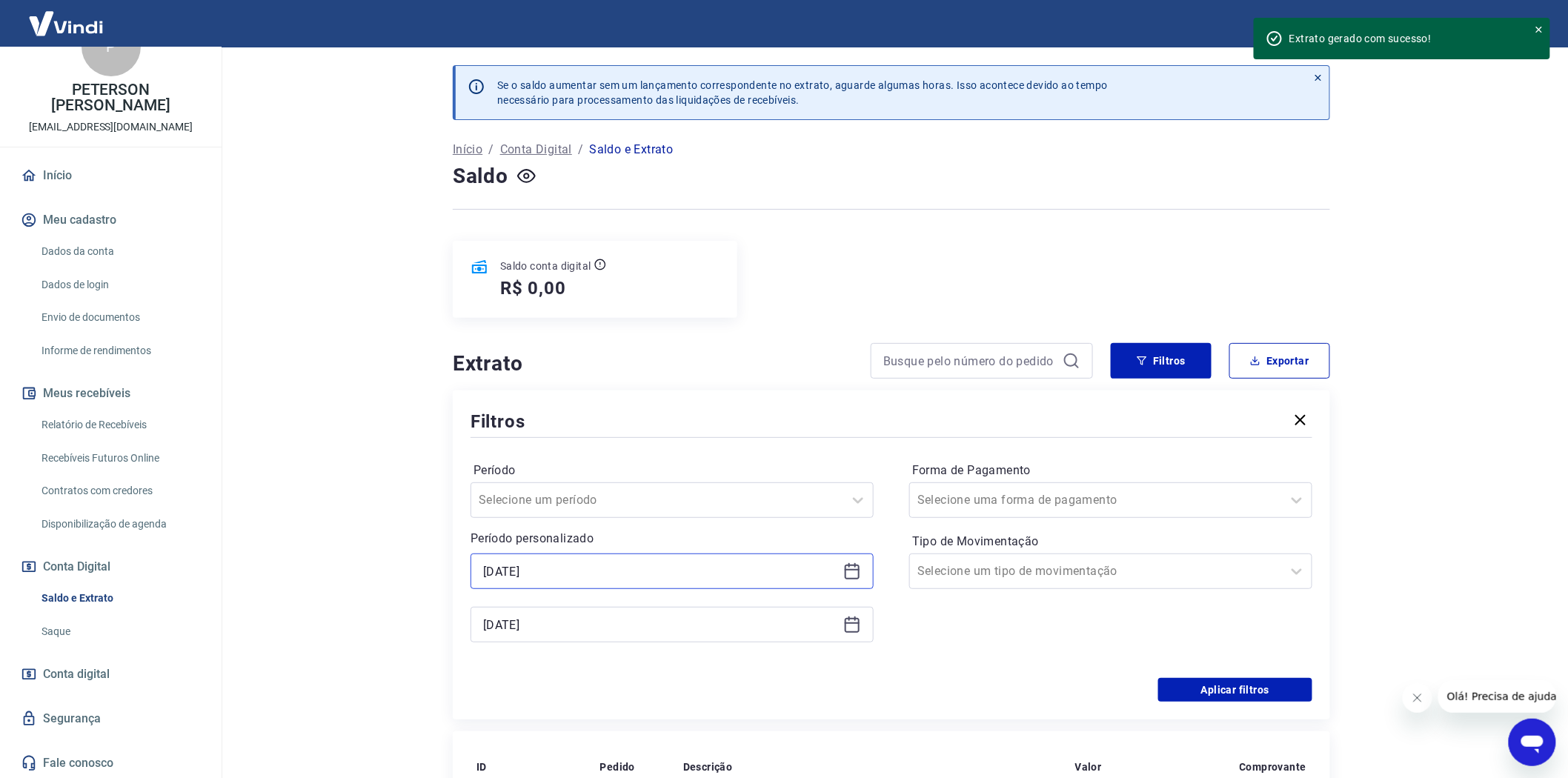
click at [510, 568] on input "16/09/2025" at bounding box center [660, 571] width 354 height 22
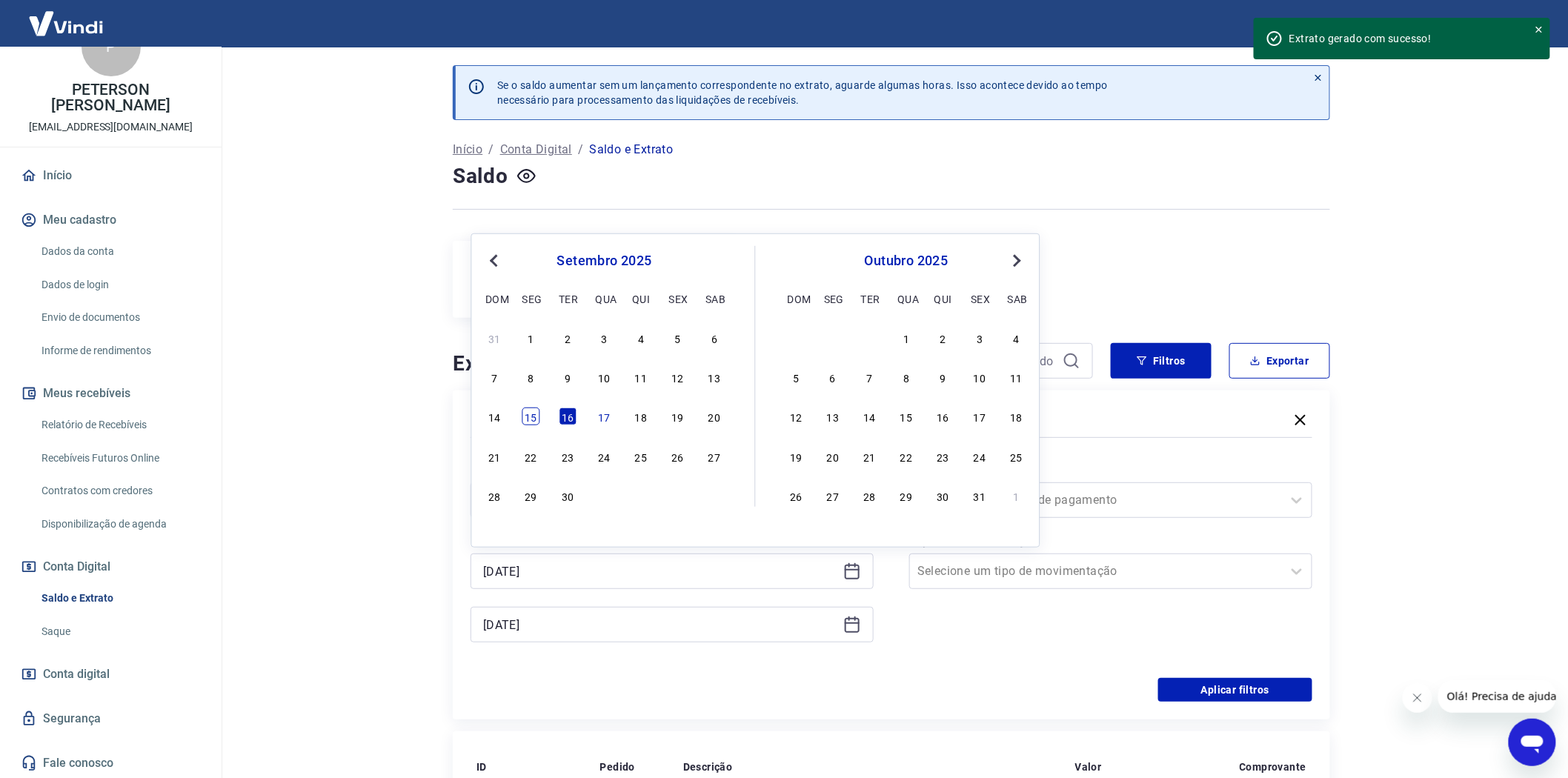
click at [534, 419] on div "15" at bounding box center [531, 416] width 18 height 18
type input "15/09/2025"
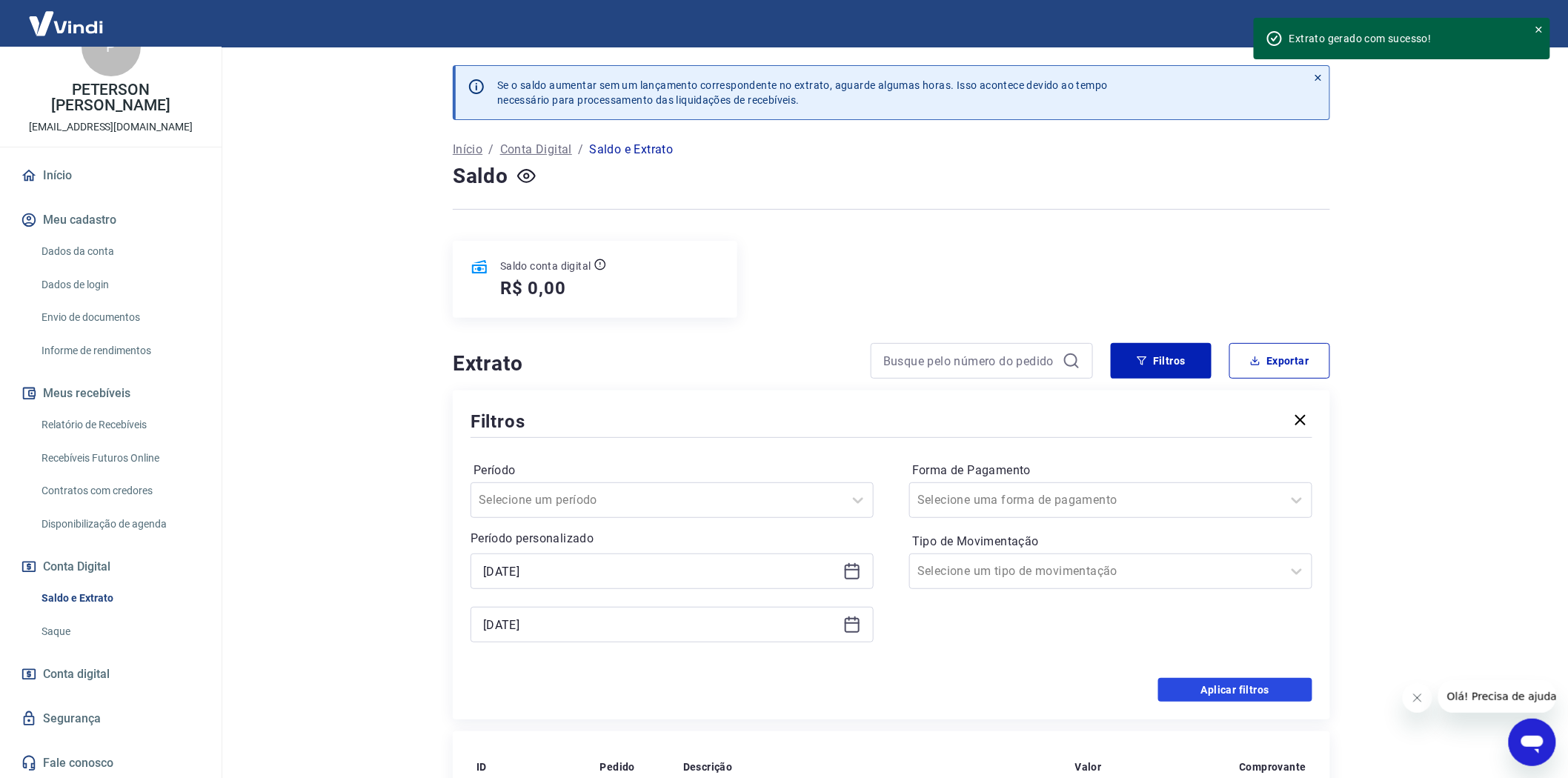
click at [1225, 687] on button "Aplicar filtros" at bounding box center [1234, 690] width 154 height 24
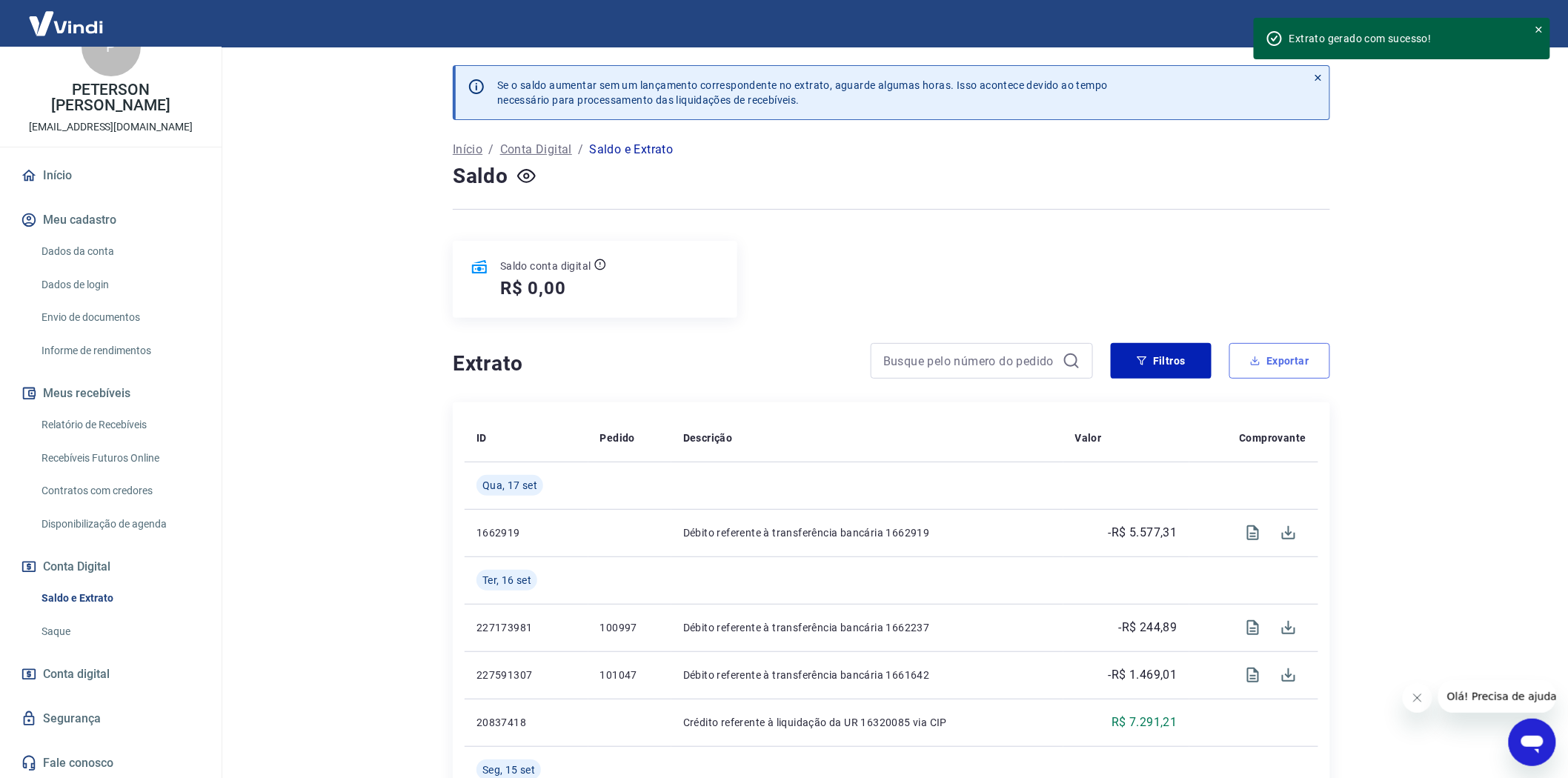
click at [1276, 358] on button "Exportar" at bounding box center [1280, 361] width 101 height 36
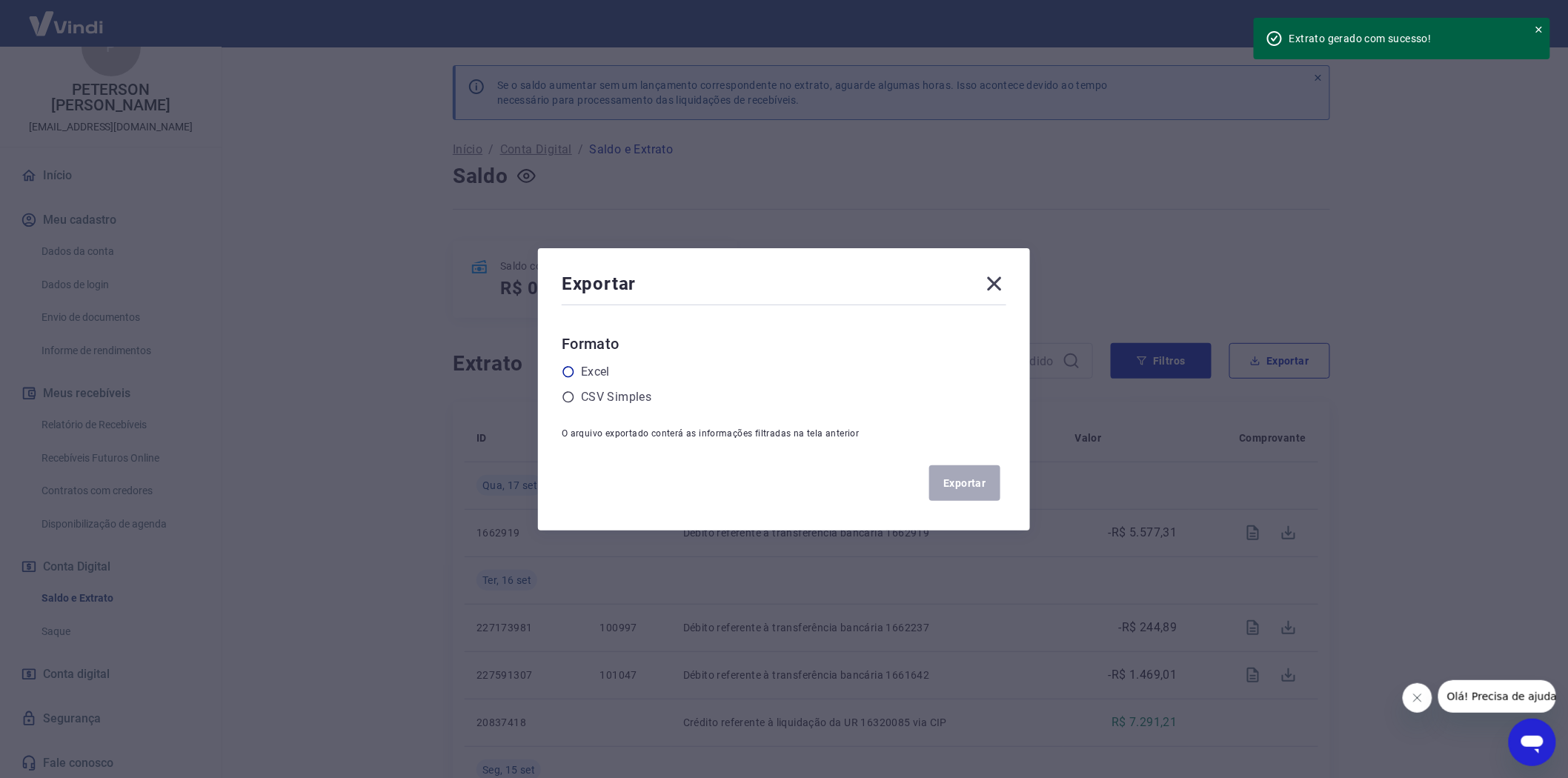
click at [574, 372] on icon at bounding box center [568, 372] width 13 height 13
click at [0, 0] on input "radio" at bounding box center [0, 0] width 0 height 0
click at [981, 482] on button "Exportar" at bounding box center [965, 483] width 71 height 36
